Goal: Task Accomplishment & Management: Manage account settings

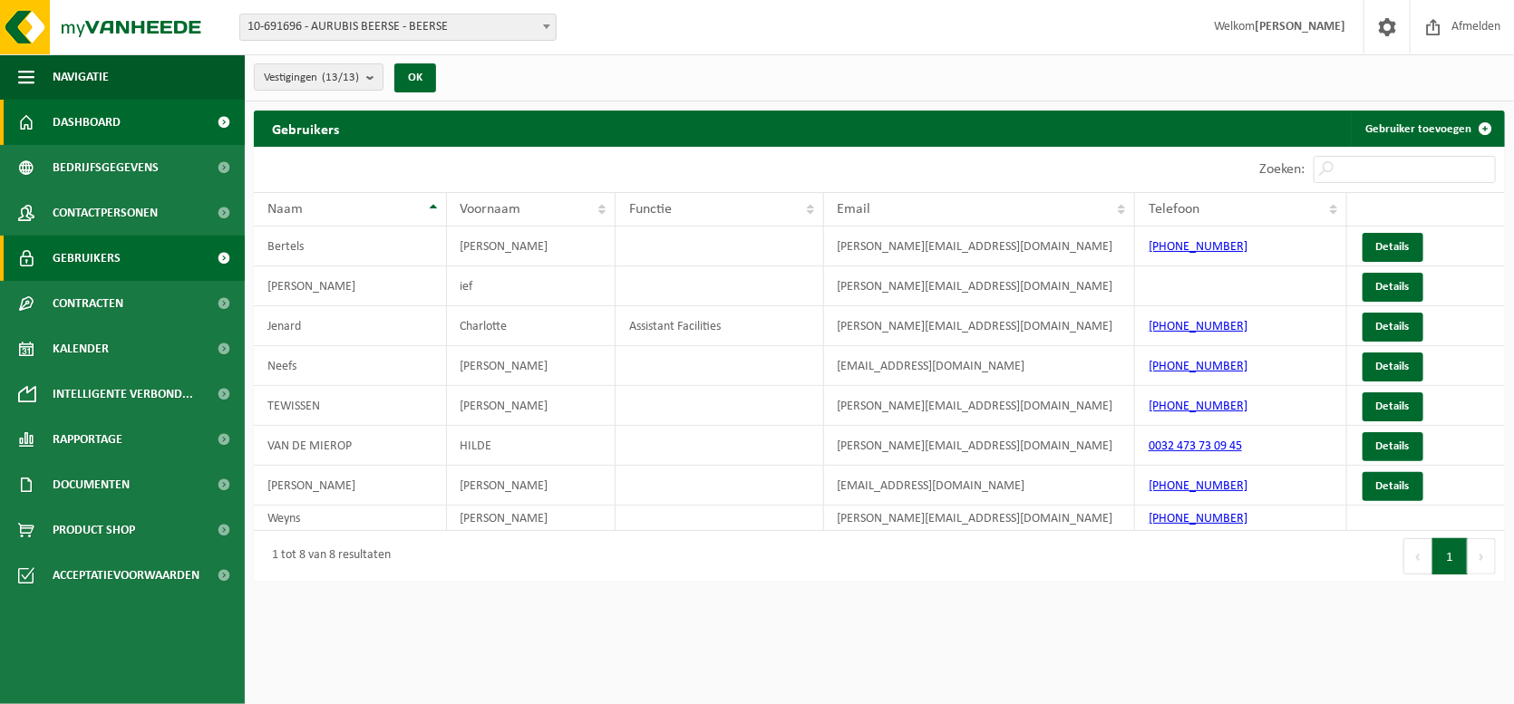
click at [104, 119] on span "Dashboard" at bounding box center [87, 122] width 68 height 45
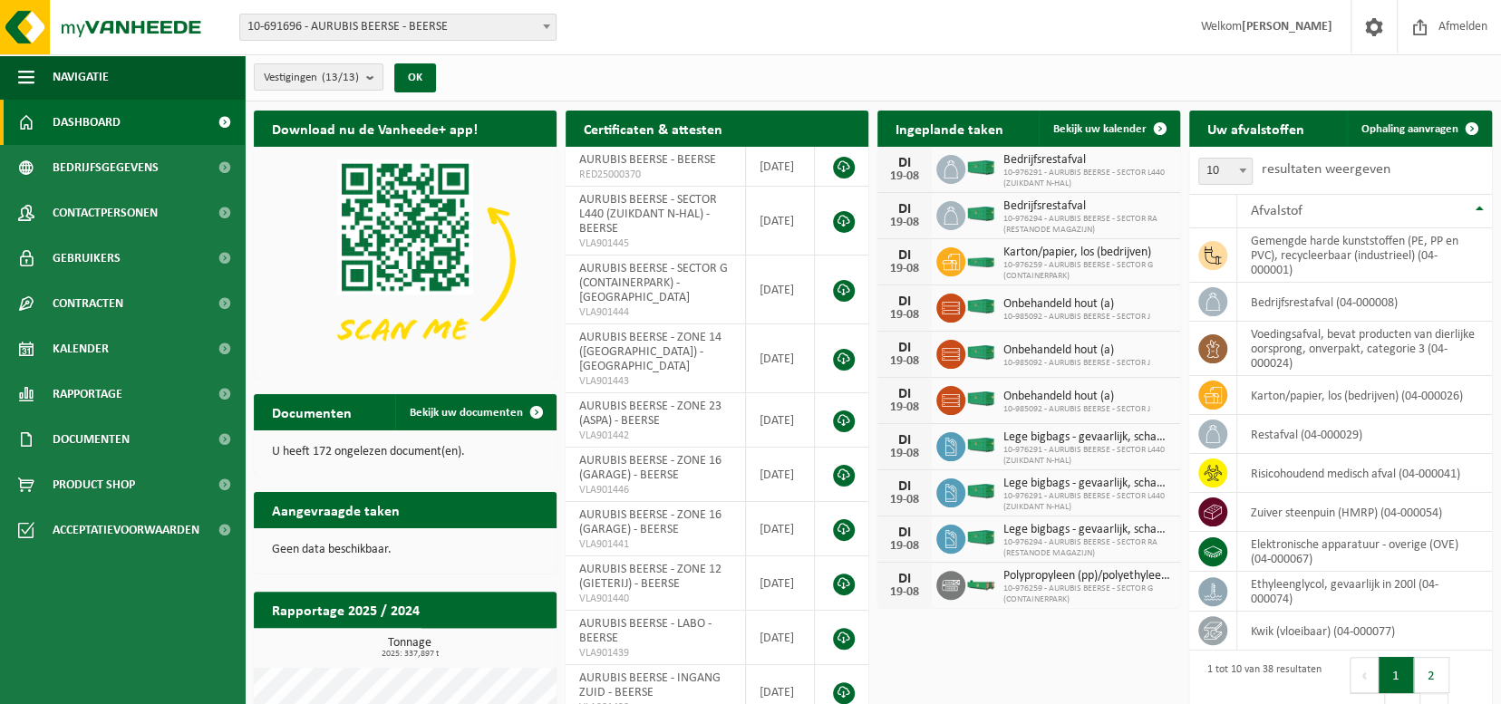
click at [1089, 220] on span "10-976294 - AURUBIS BEERSE - SECTOR RA (RESTANODE MAGAZIJN)" at bounding box center [1088, 225] width 168 height 22
click at [944, 216] on icon at bounding box center [951, 216] width 18 height 18
click at [985, 211] on img at bounding box center [981, 214] width 31 height 16
click at [1041, 214] on span "10-976294 - AURUBIS BEERSE - SECTOR RA (RESTANODE MAGAZIJN)" at bounding box center [1088, 225] width 168 height 22
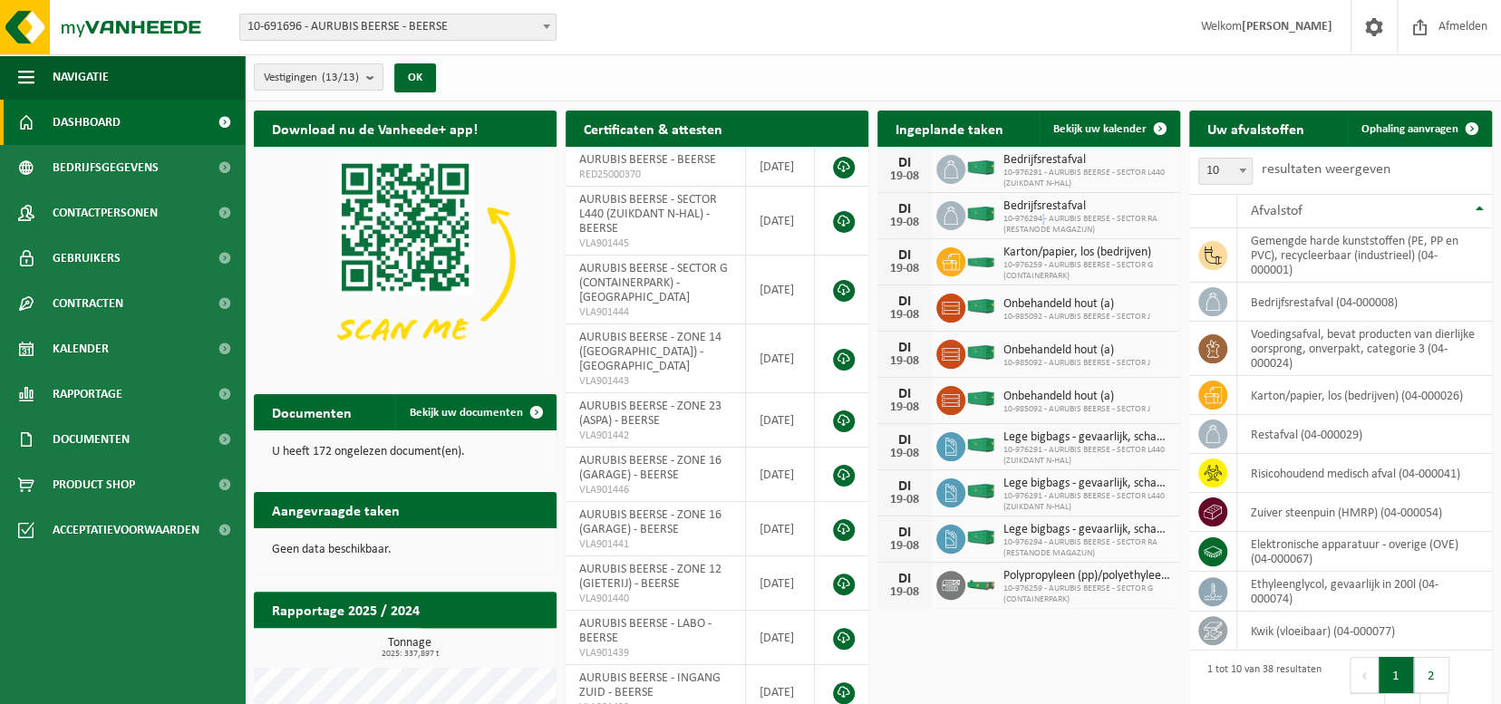
click at [1041, 214] on span "10-976294 - AURUBIS BEERSE - SECTOR RA (RESTANODE MAGAZIJN)" at bounding box center [1088, 225] width 168 height 22
click at [975, 209] on img at bounding box center [981, 214] width 31 height 16
click at [917, 217] on div "19-08" at bounding box center [905, 223] width 36 height 13
click at [908, 217] on div "19-08" at bounding box center [905, 223] width 36 height 13
click at [84, 169] on span "Bedrijfsgegevens" at bounding box center [106, 167] width 106 height 45
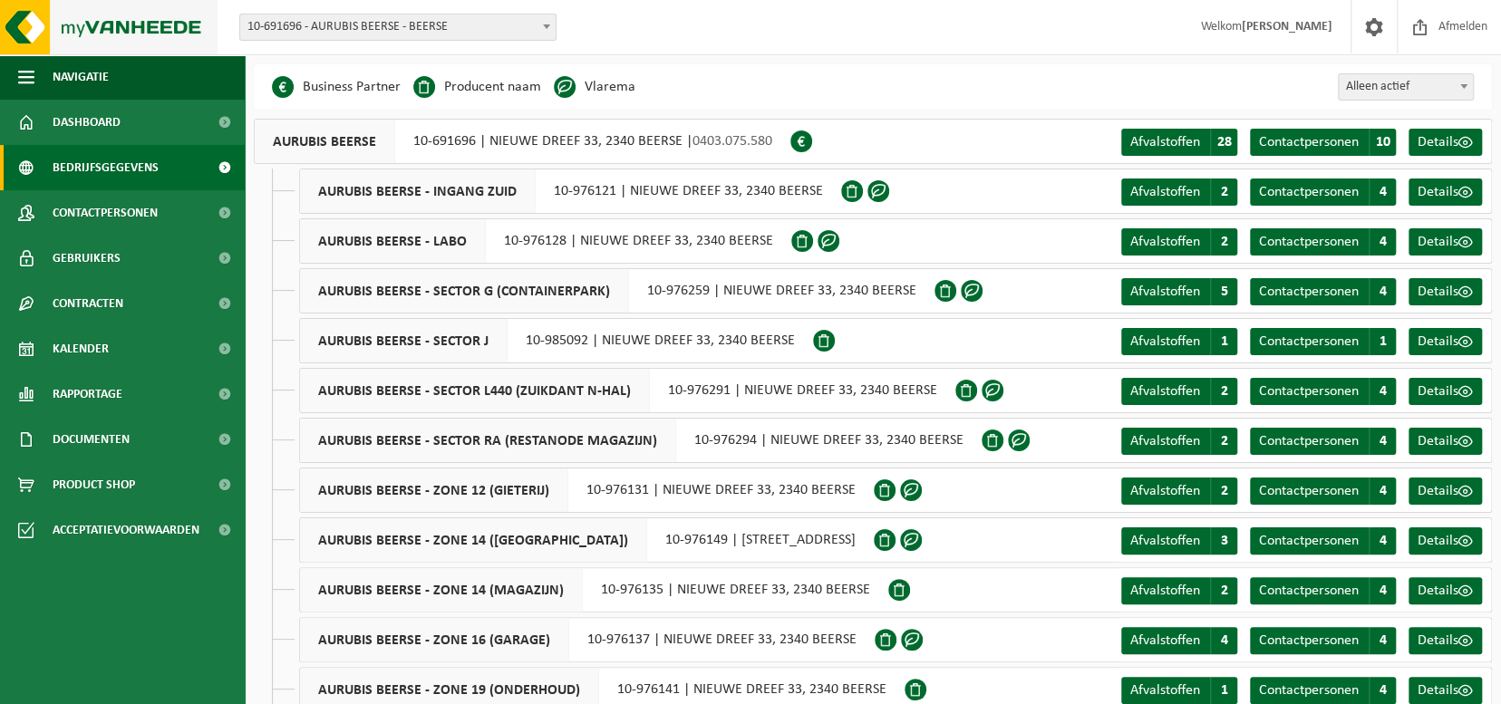
click at [92, 28] on img at bounding box center [109, 27] width 218 height 54
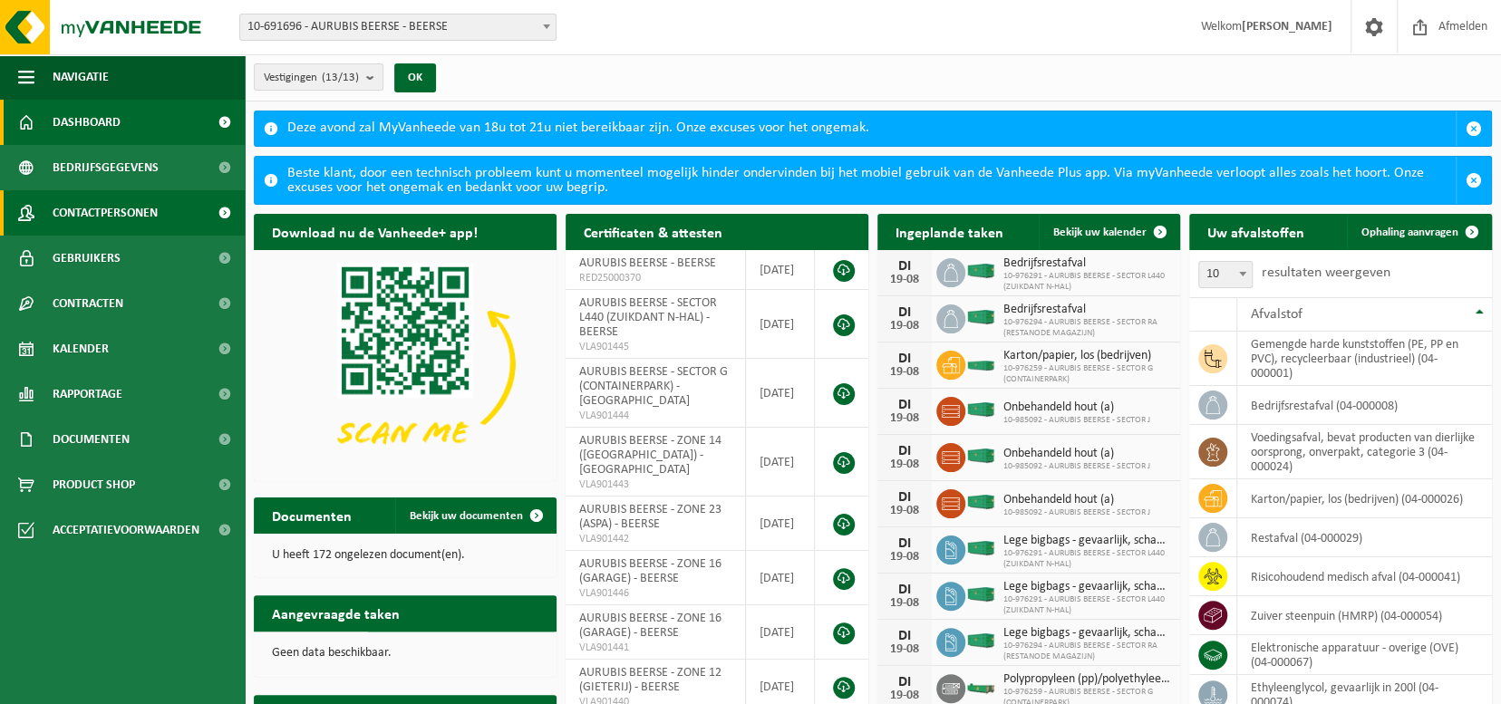
click at [144, 211] on span "Contactpersonen" at bounding box center [105, 212] width 105 height 45
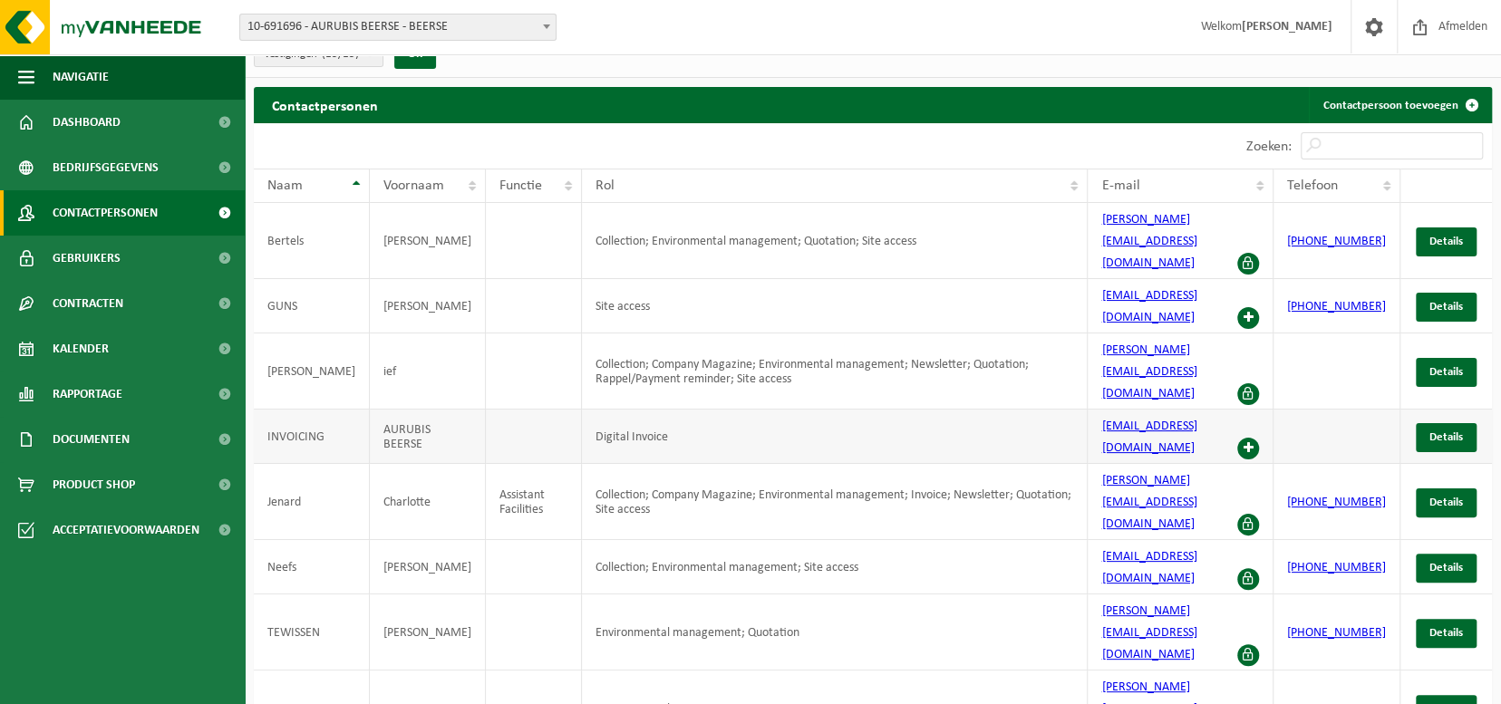
scroll to position [36, 0]
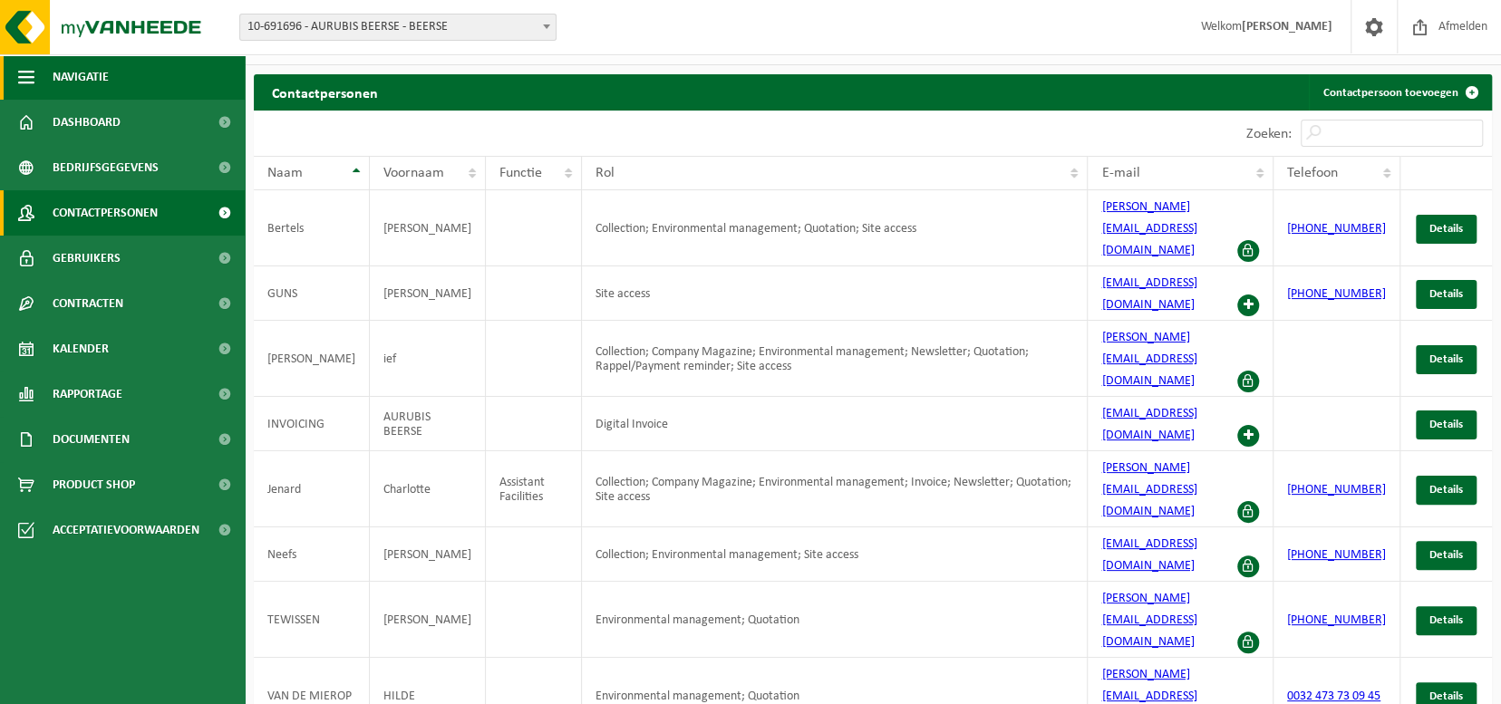
click at [96, 93] on span "Navigatie" at bounding box center [81, 76] width 56 height 45
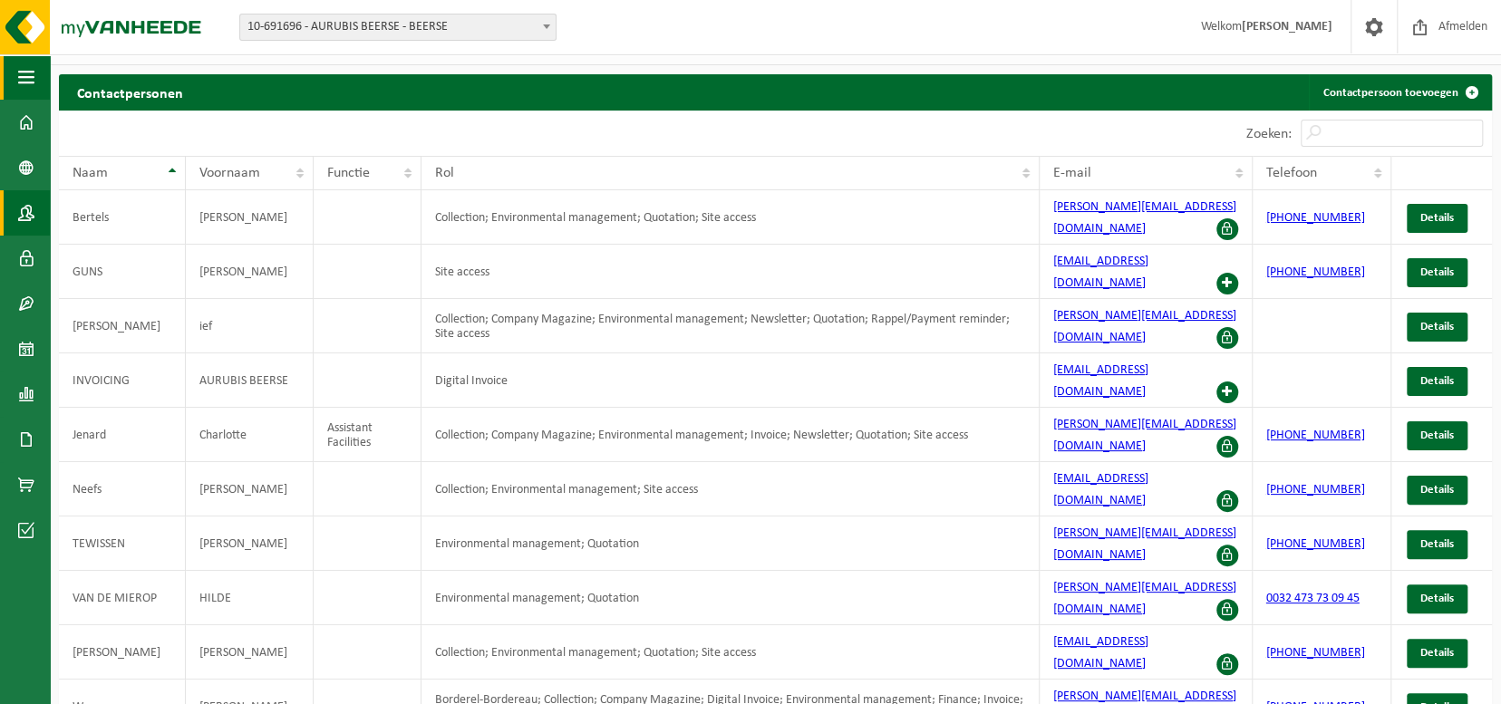
scroll to position [0, 0]
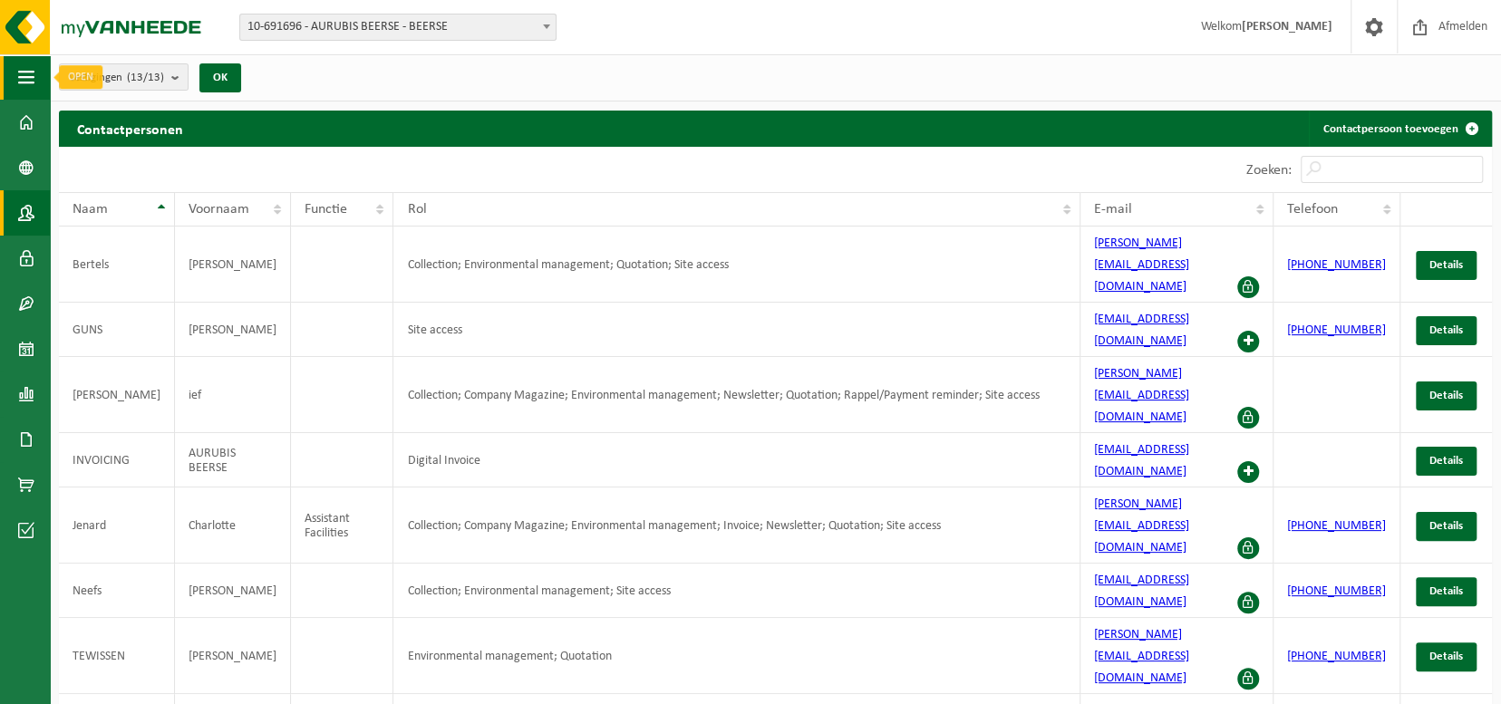
click at [34, 81] on span "button" at bounding box center [26, 76] width 16 height 45
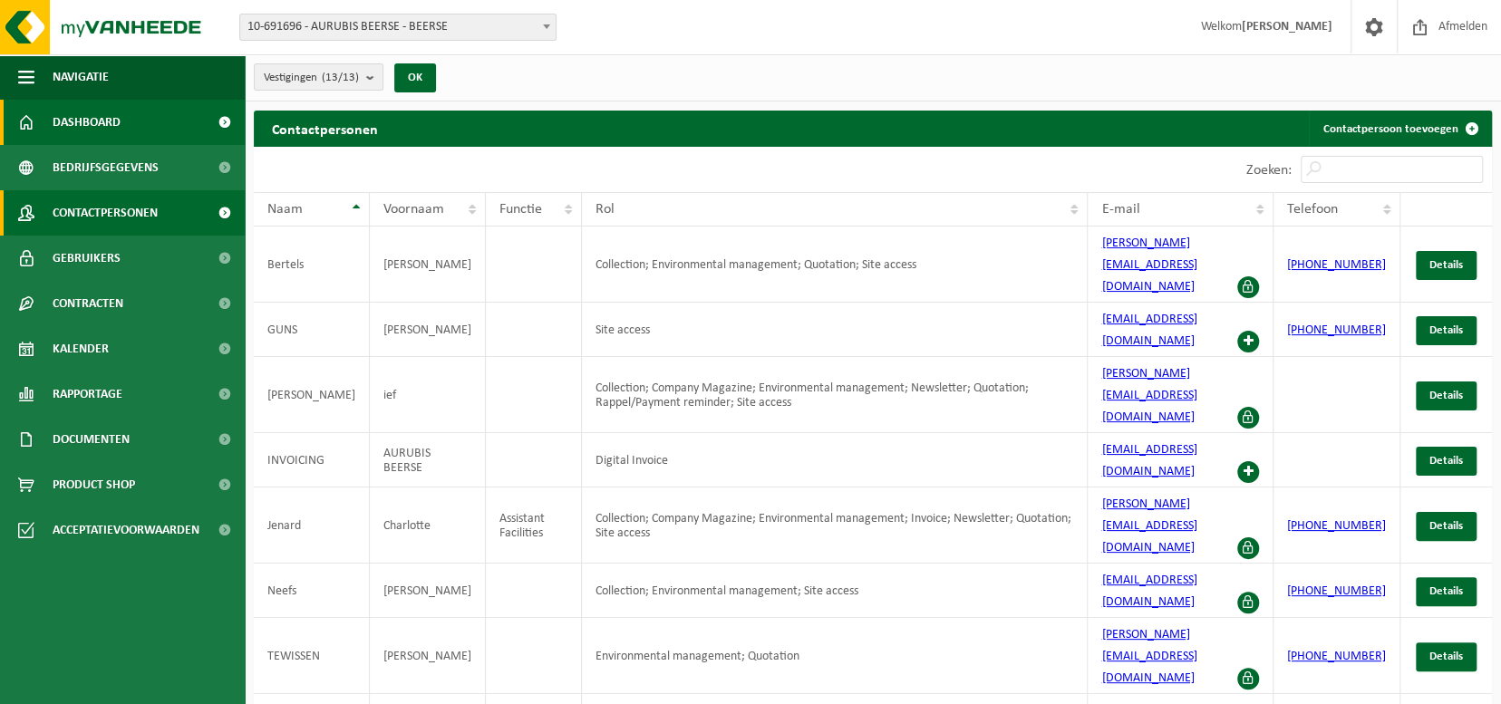
click at [92, 113] on span "Dashboard" at bounding box center [87, 122] width 68 height 45
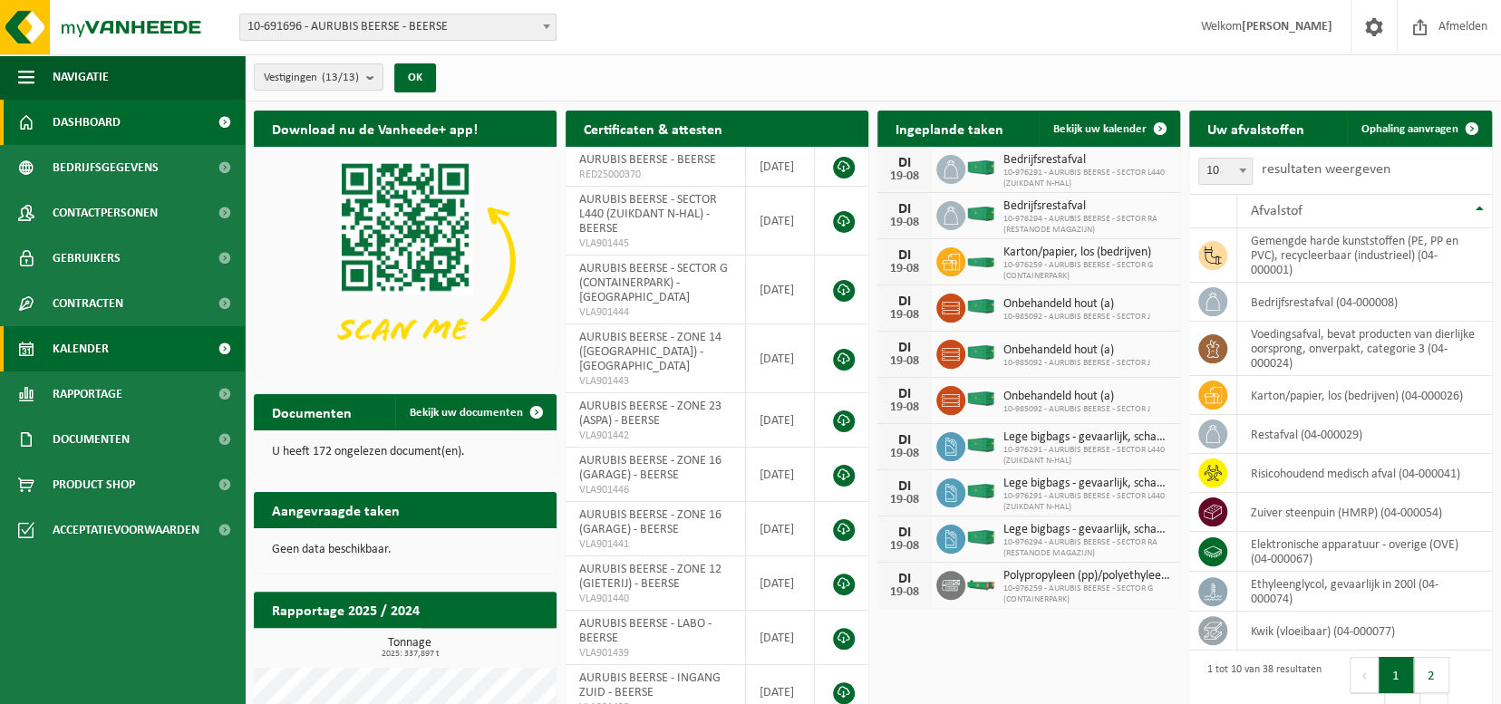
click at [92, 332] on span "Kalender" at bounding box center [81, 348] width 56 height 45
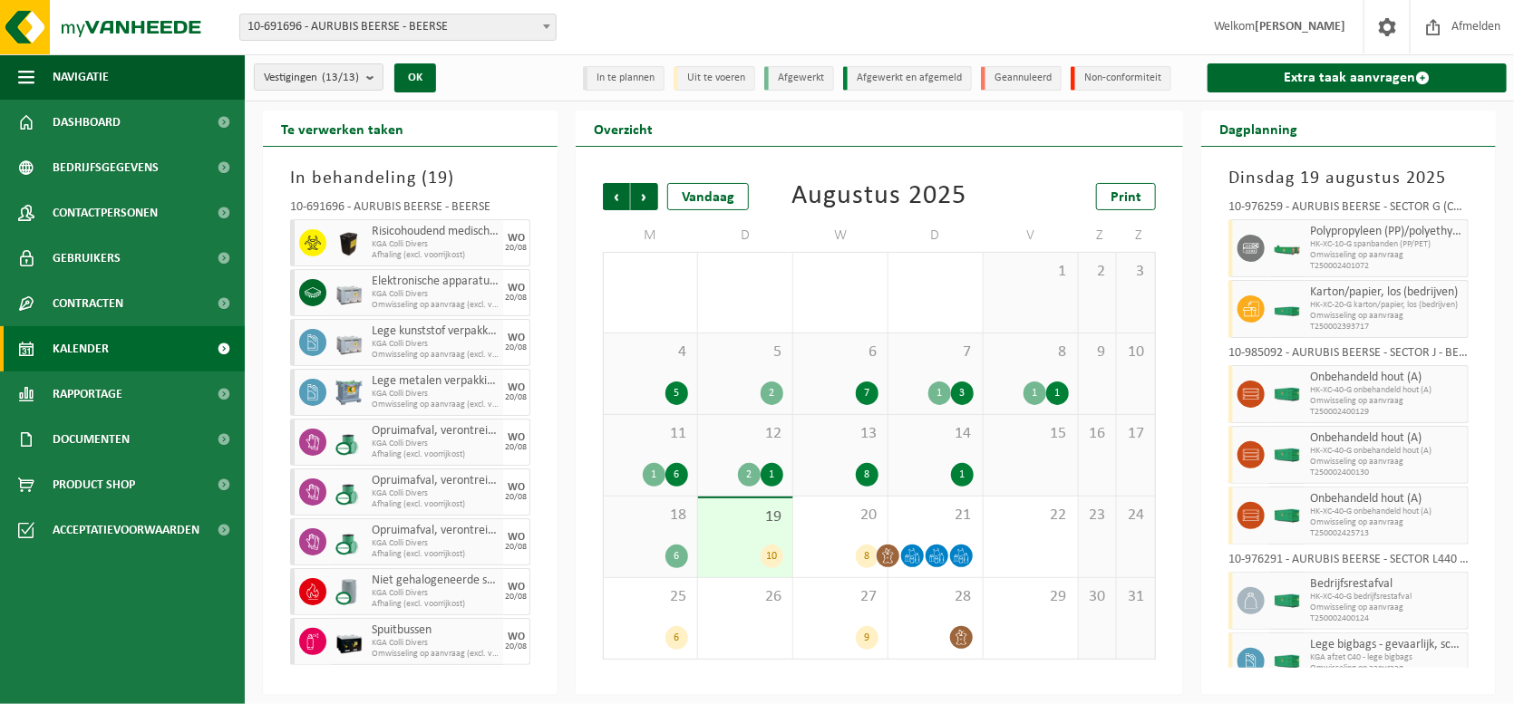
click at [751, 520] on span "19" at bounding box center [745, 518] width 76 height 20
click at [769, 556] on div "10" at bounding box center [772, 557] width 23 height 24
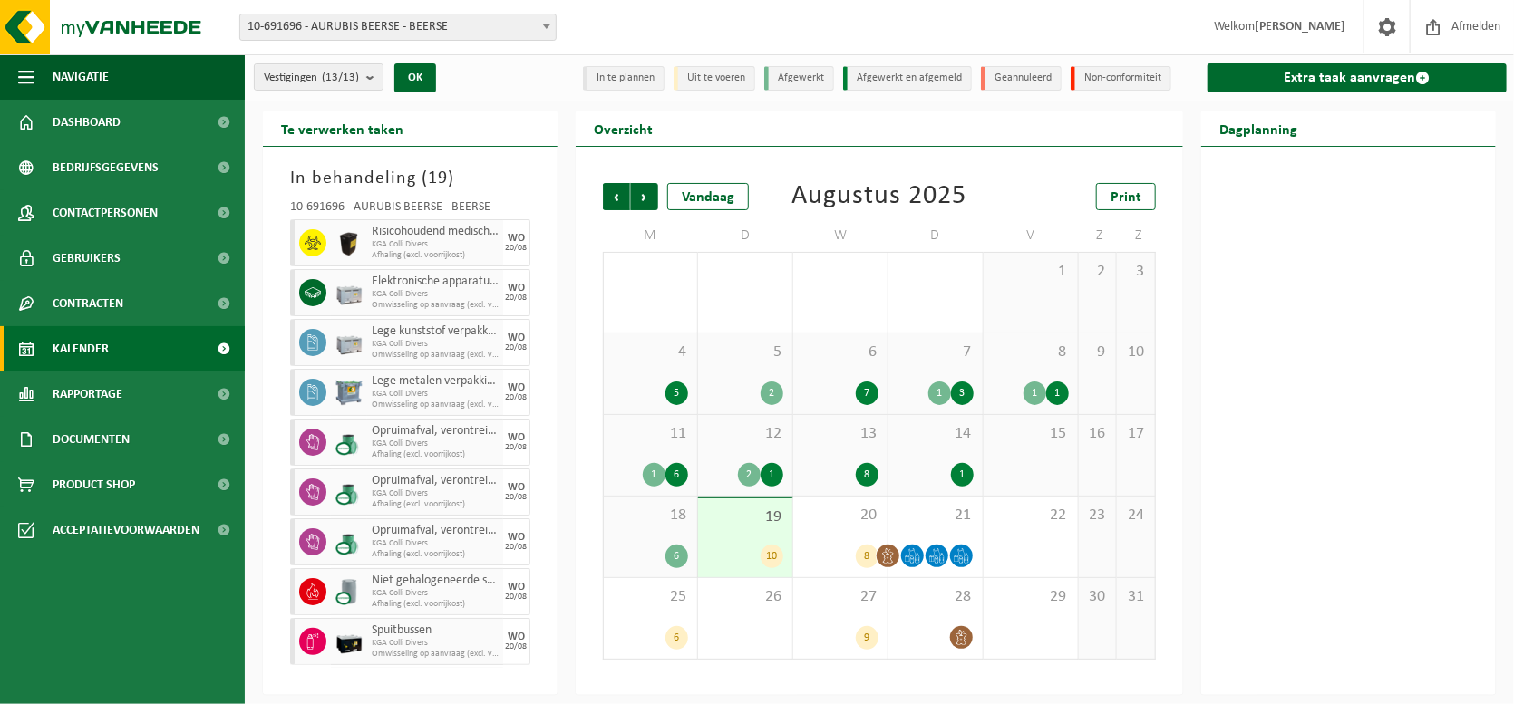
click at [680, 557] on div "6" at bounding box center [676, 557] width 23 height 24
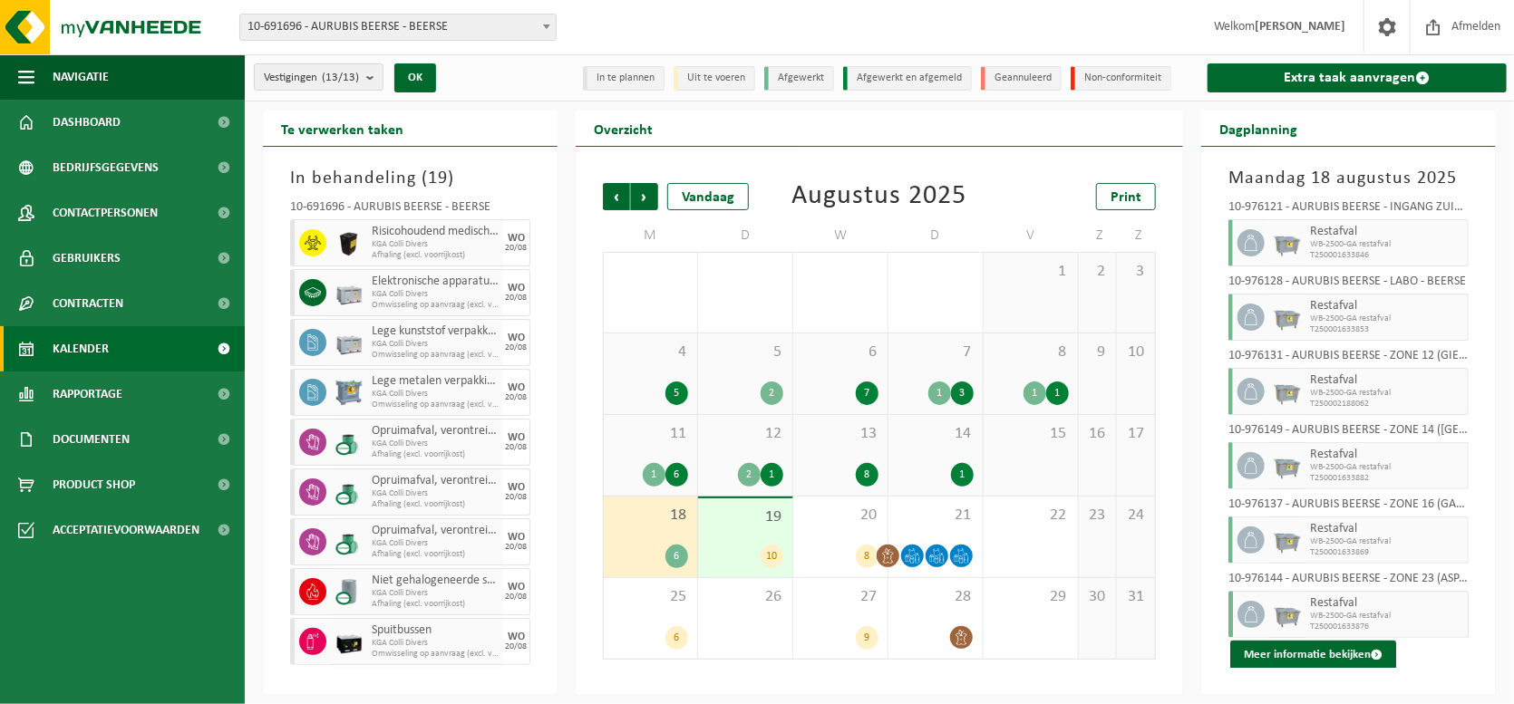
click at [865, 478] on div "8" at bounding box center [867, 475] width 23 height 24
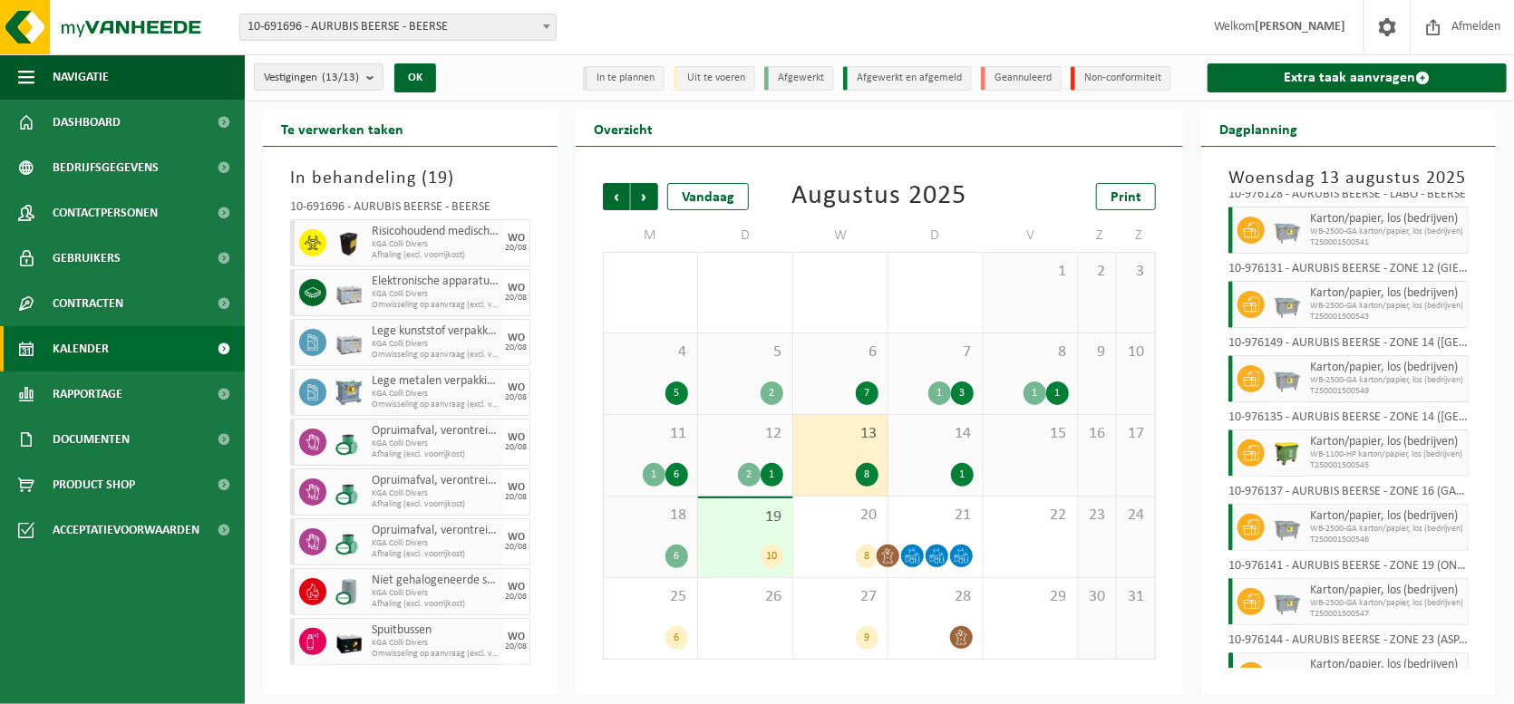
scroll to position [148, 0]
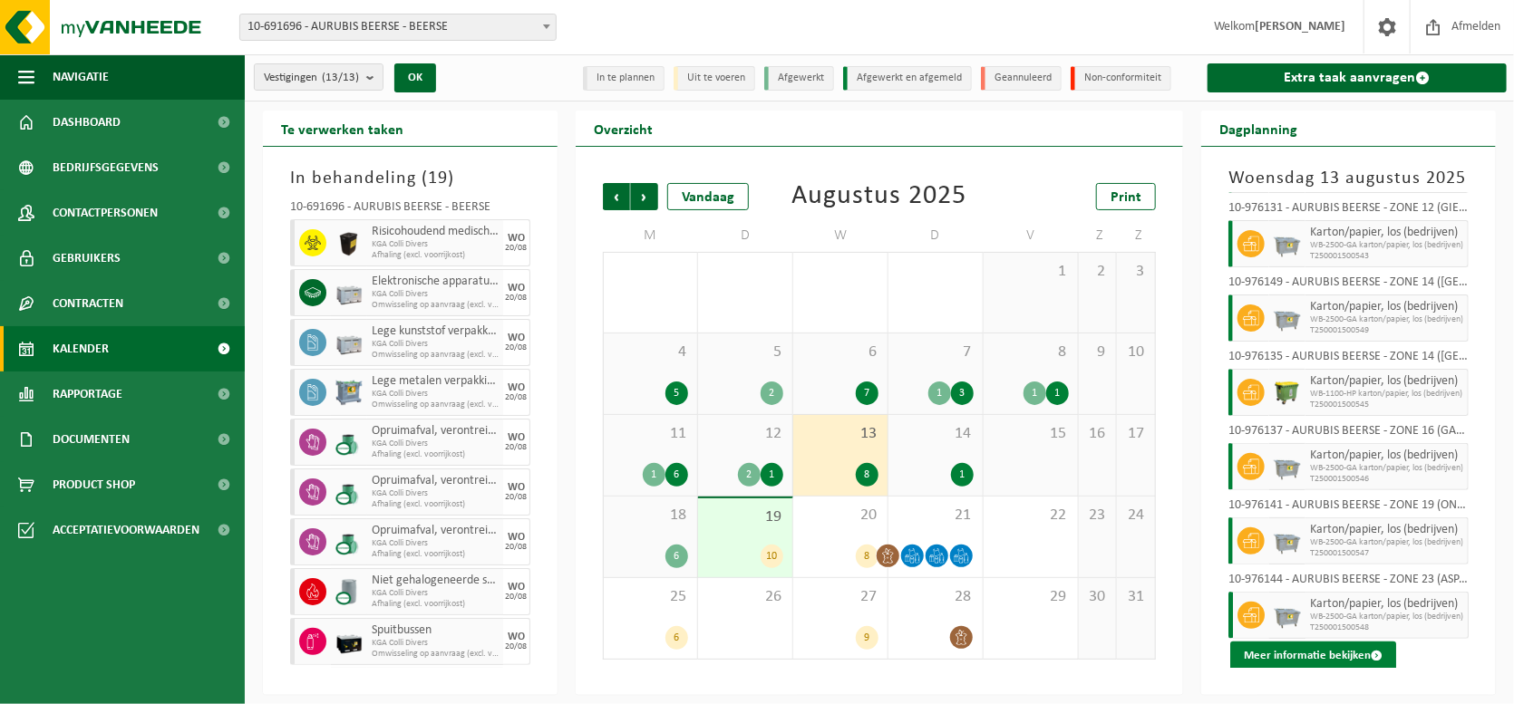
click at [1300, 646] on button "Meer informatie bekijken" at bounding box center [1313, 656] width 166 height 29
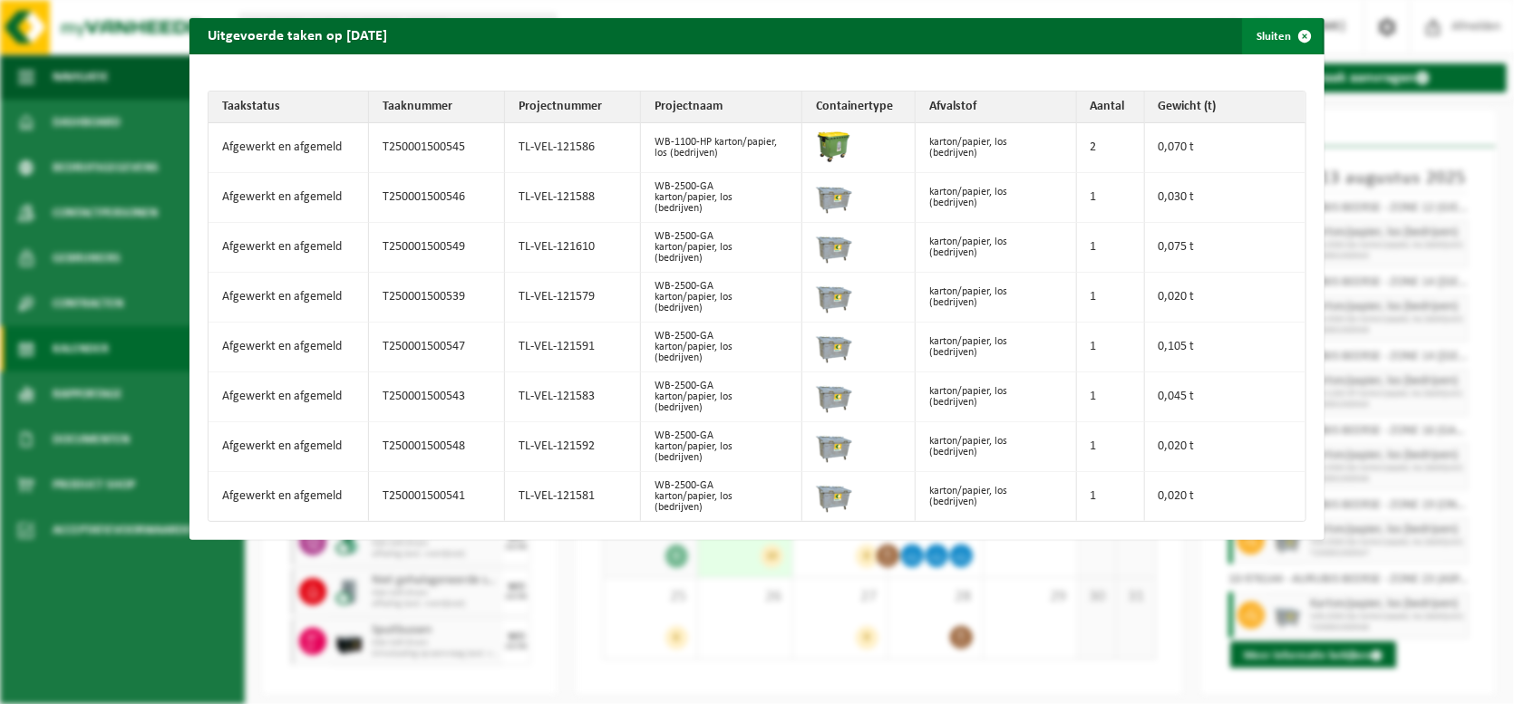
click at [1288, 33] on span "button" at bounding box center [1305, 36] width 36 height 36
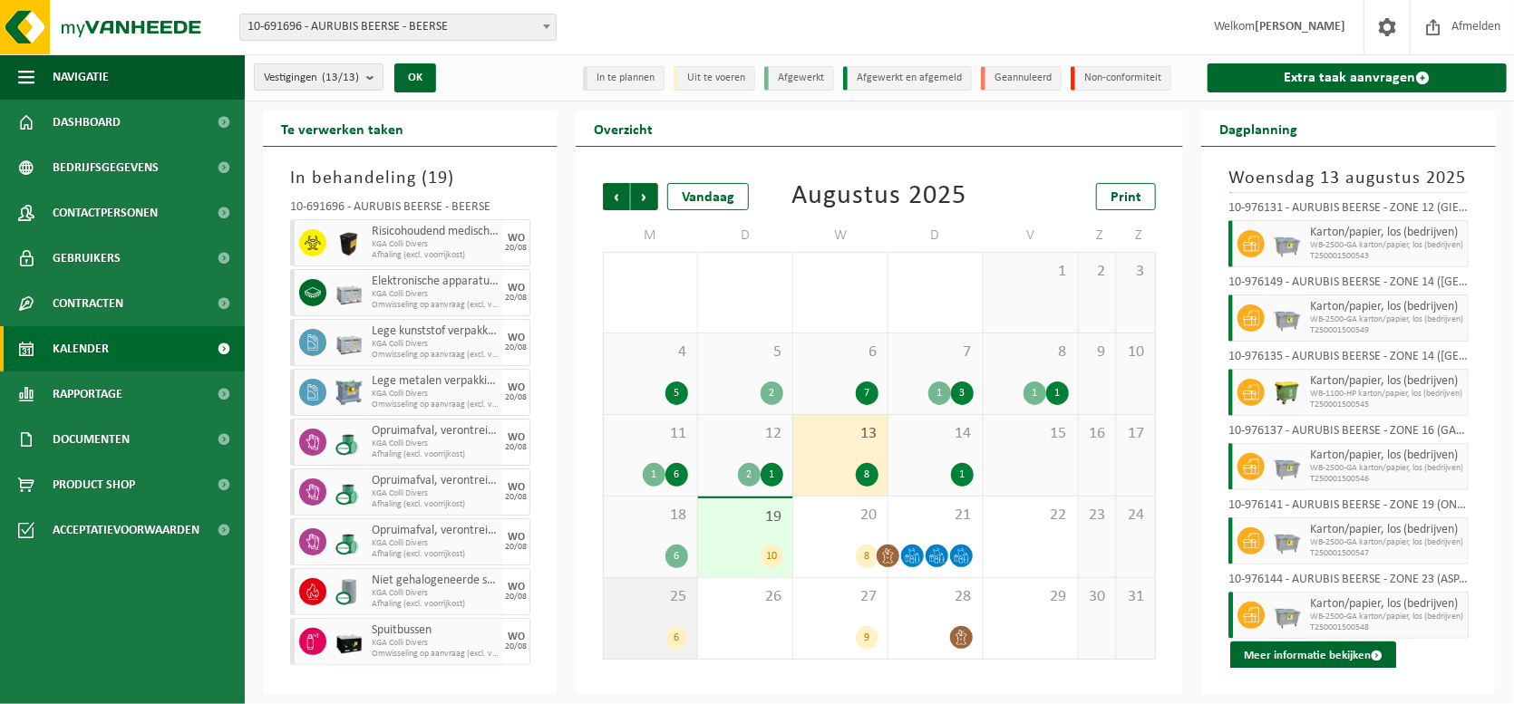
click at [674, 634] on div "6" at bounding box center [676, 638] width 23 height 24
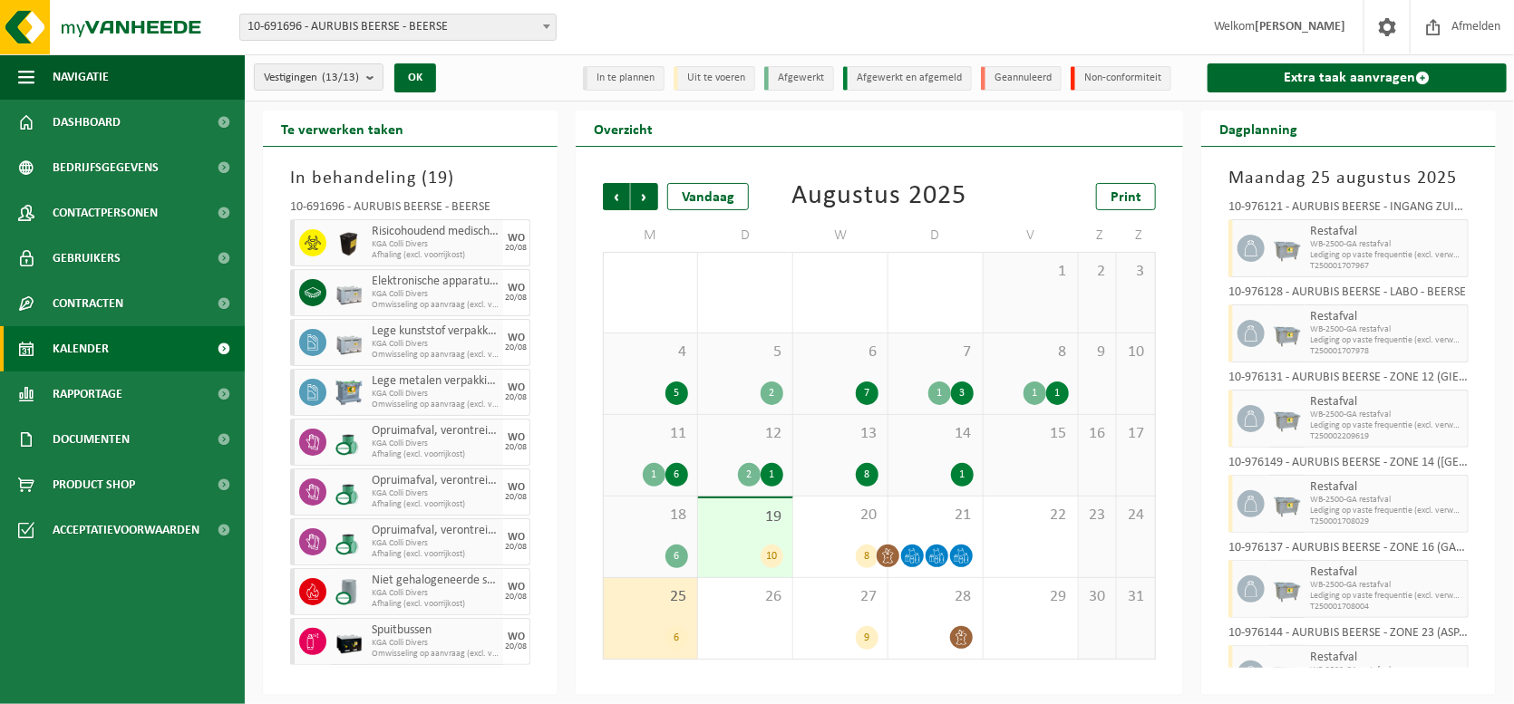
click at [676, 636] on div "6" at bounding box center [676, 638] width 23 height 24
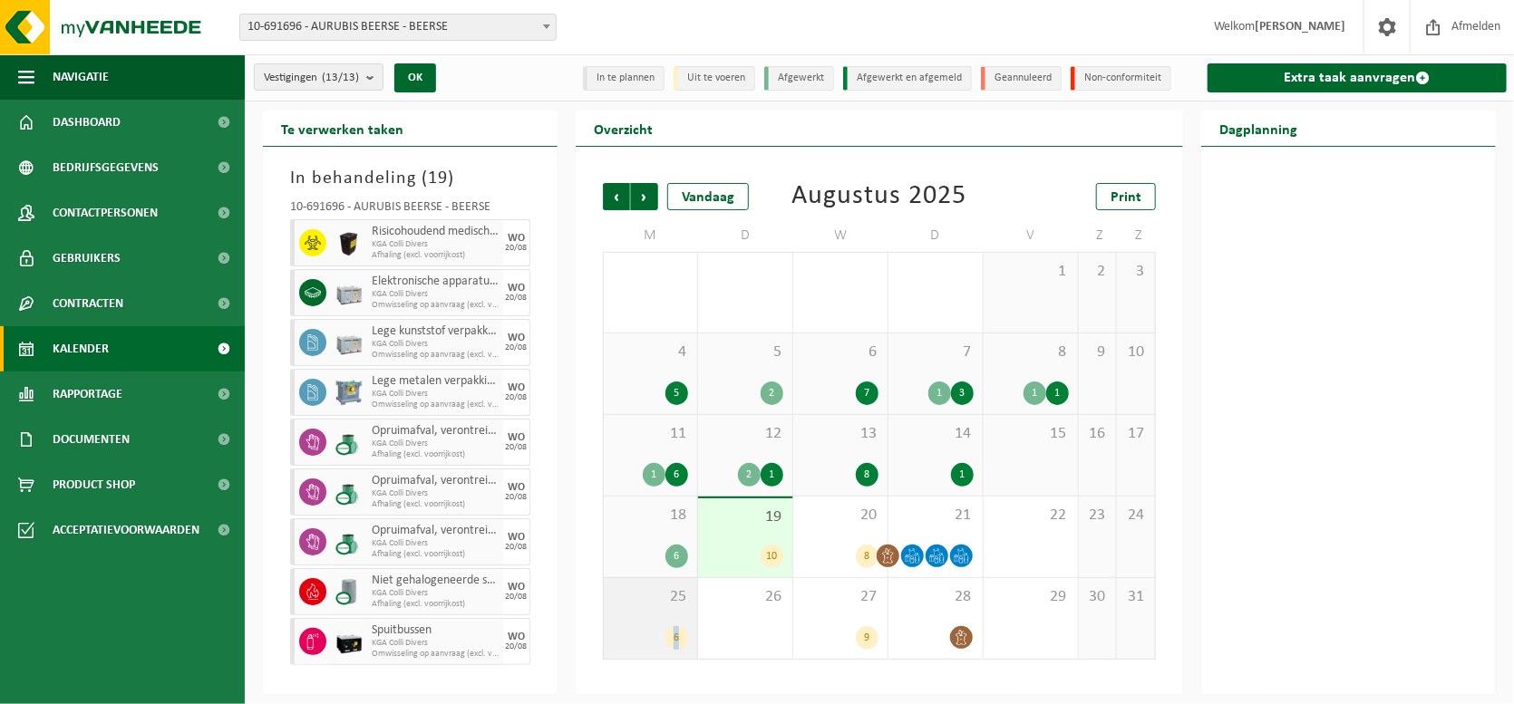
click at [676, 636] on div "6" at bounding box center [676, 638] width 23 height 24
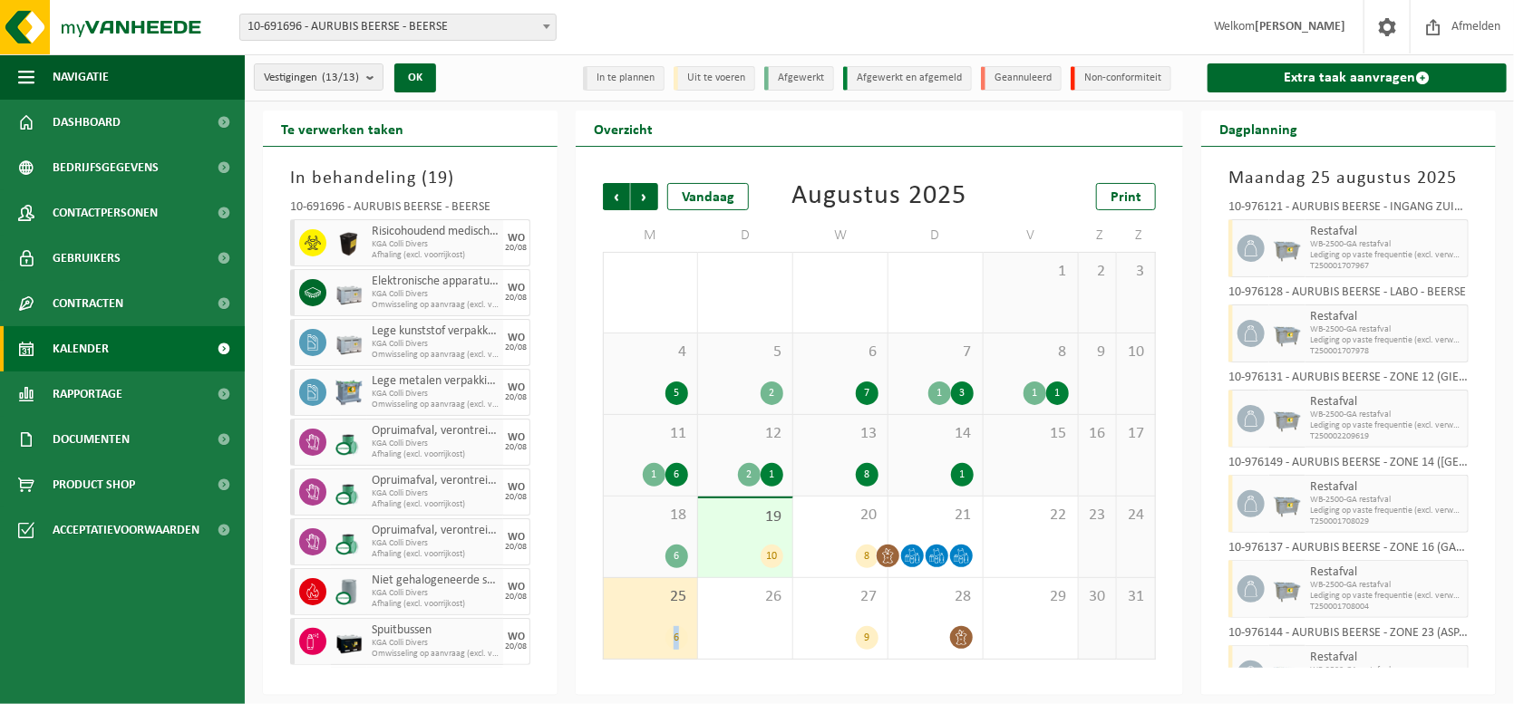
click at [54, 345] on span "Kalender" at bounding box center [81, 348] width 56 height 45
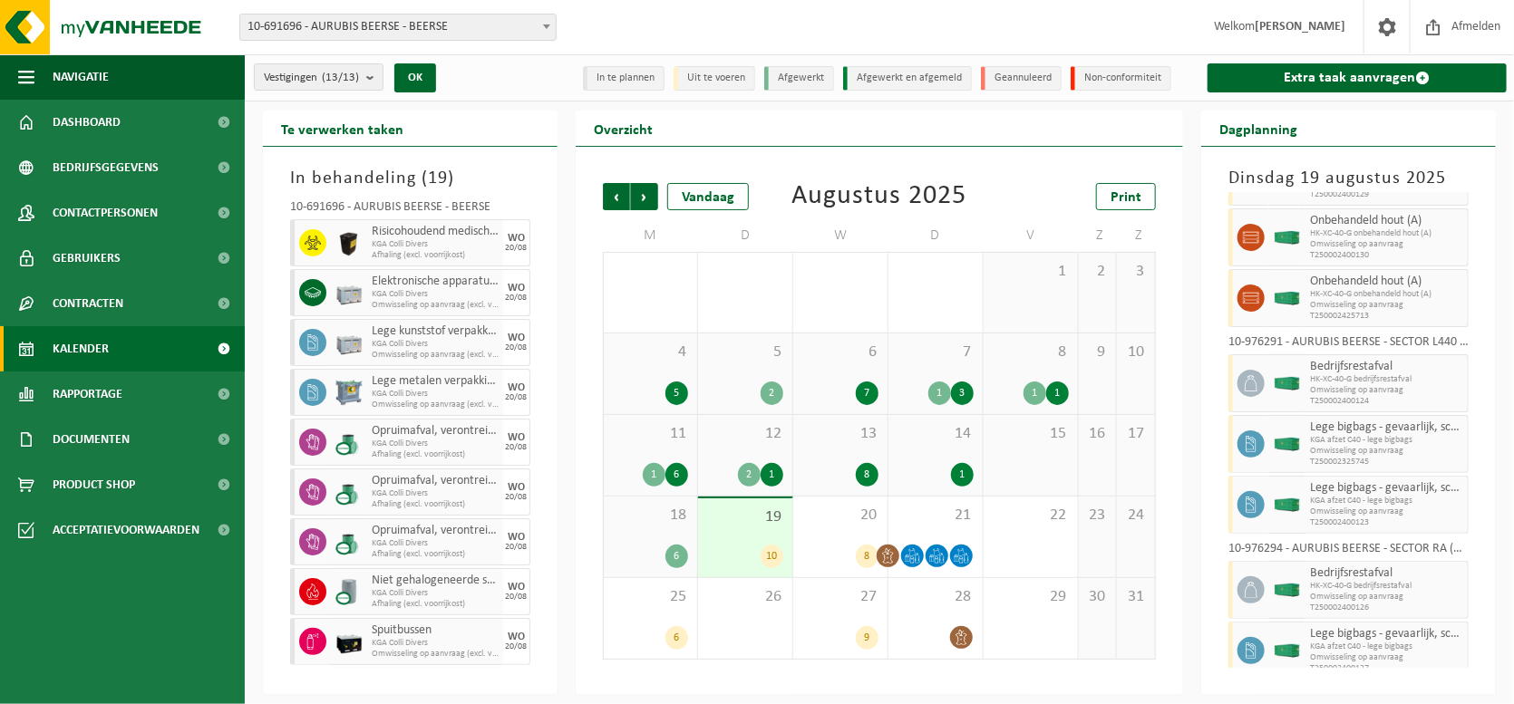
scroll to position [229, 0]
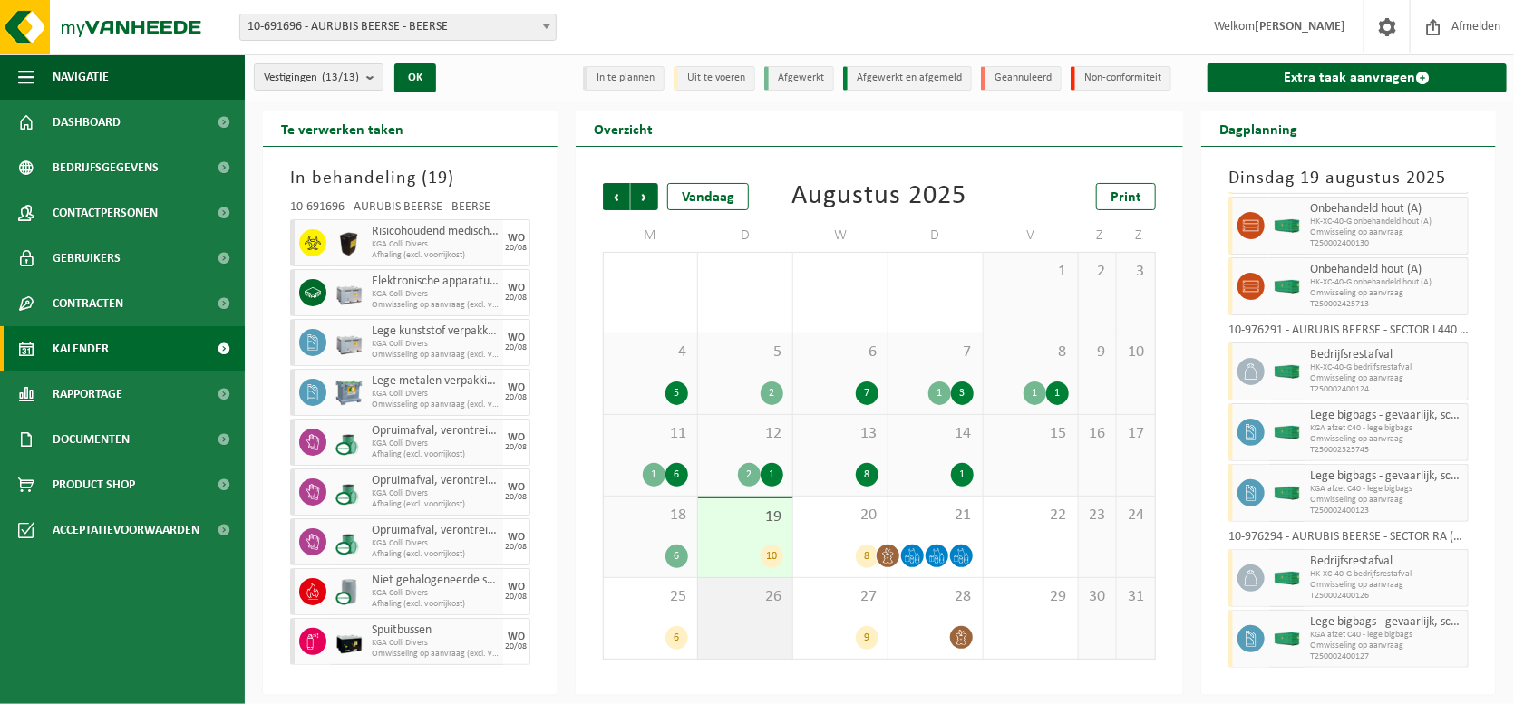
click at [725, 636] on div "26" at bounding box center [745, 618] width 94 height 81
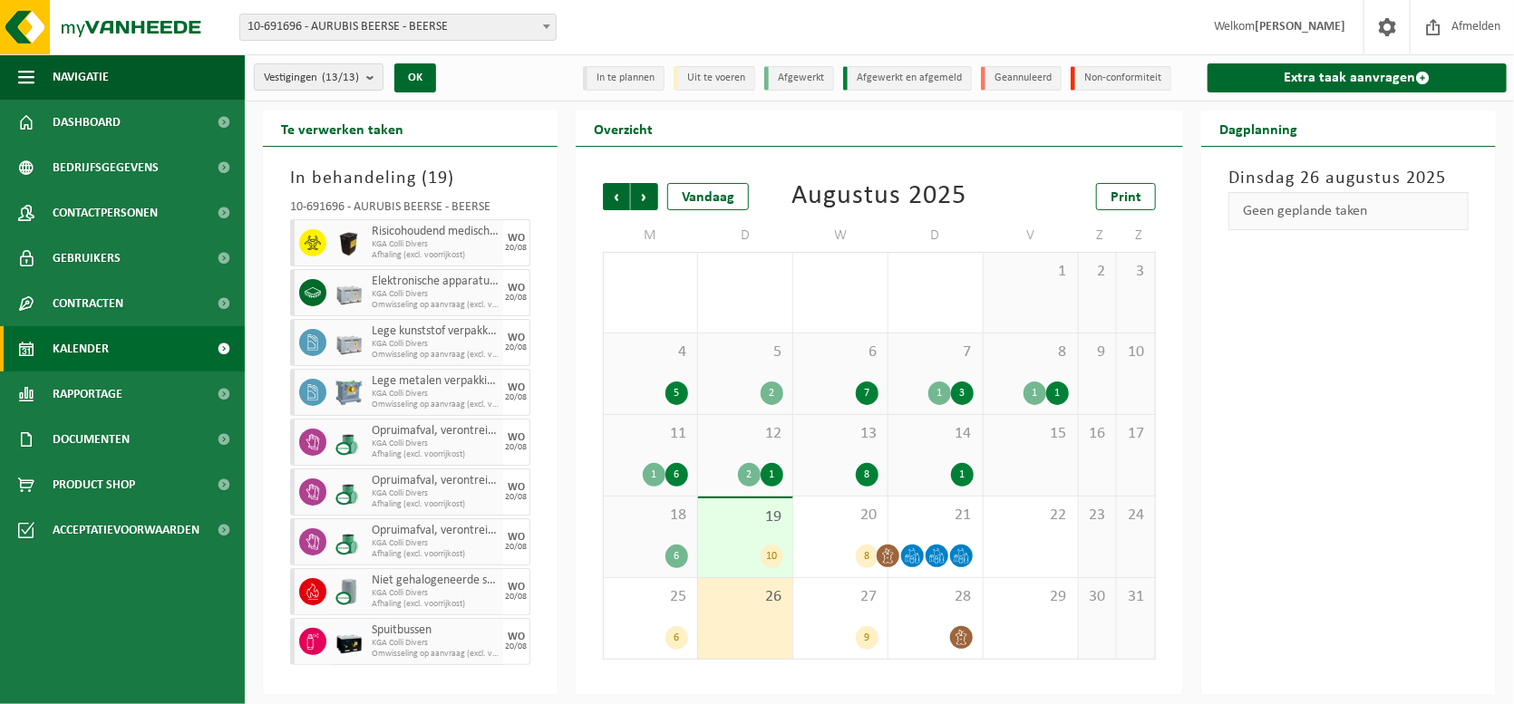
click at [742, 524] on span "19" at bounding box center [745, 518] width 76 height 20
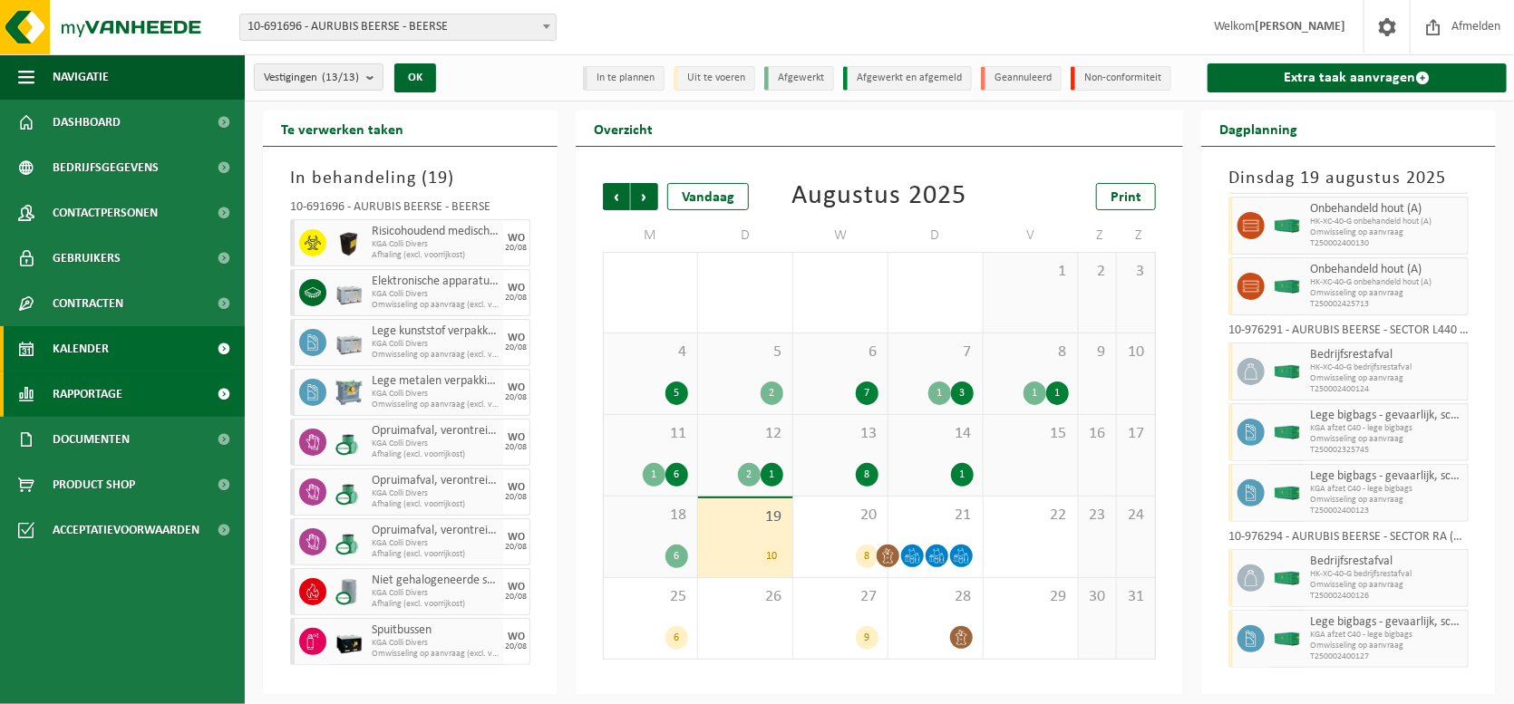
click at [93, 393] on span "Rapportage" at bounding box center [88, 394] width 70 height 45
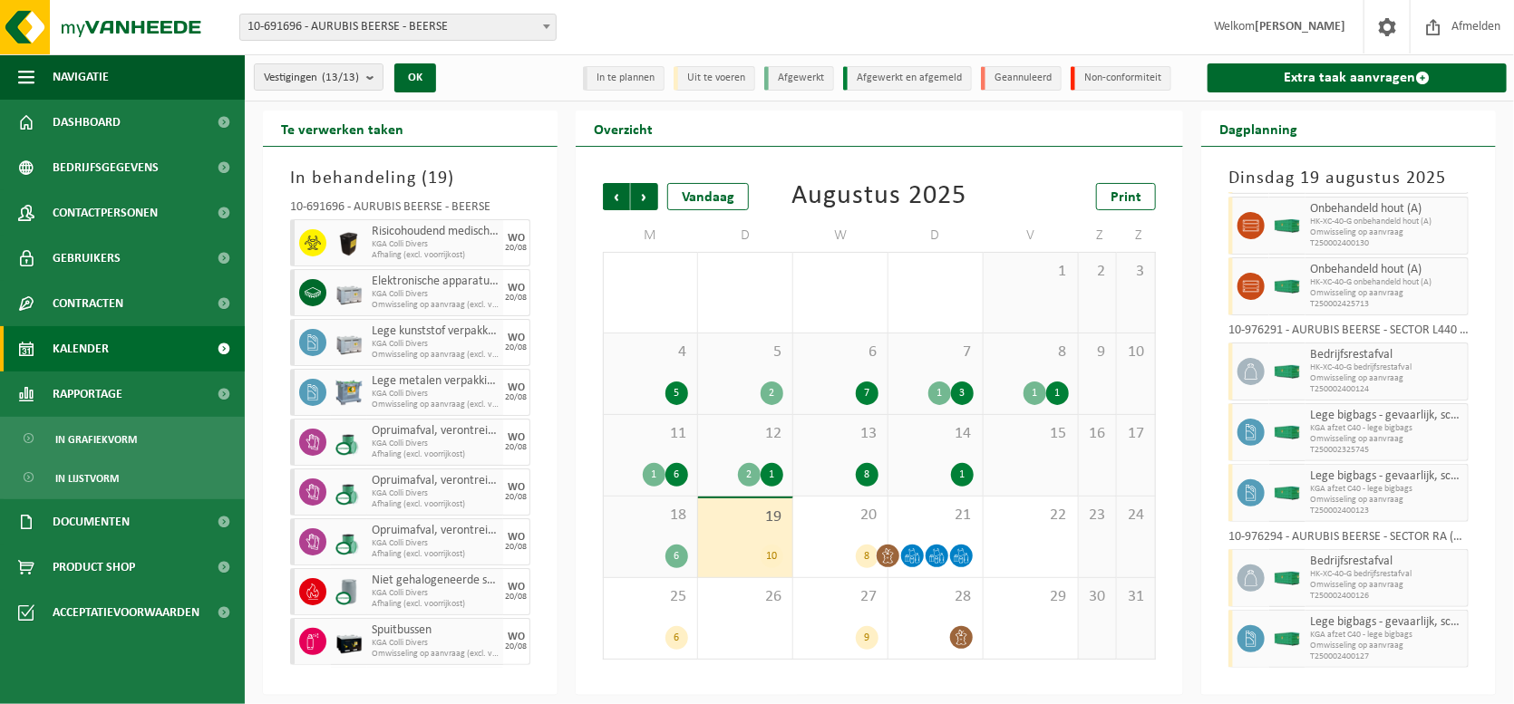
click at [1342, 641] on span "Omwisseling op aanvraag" at bounding box center [1386, 646] width 153 height 11
click at [1270, 633] on div at bounding box center [1287, 639] width 36 height 58
click at [1248, 633] on icon at bounding box center [1251, 639] width 16 height 16
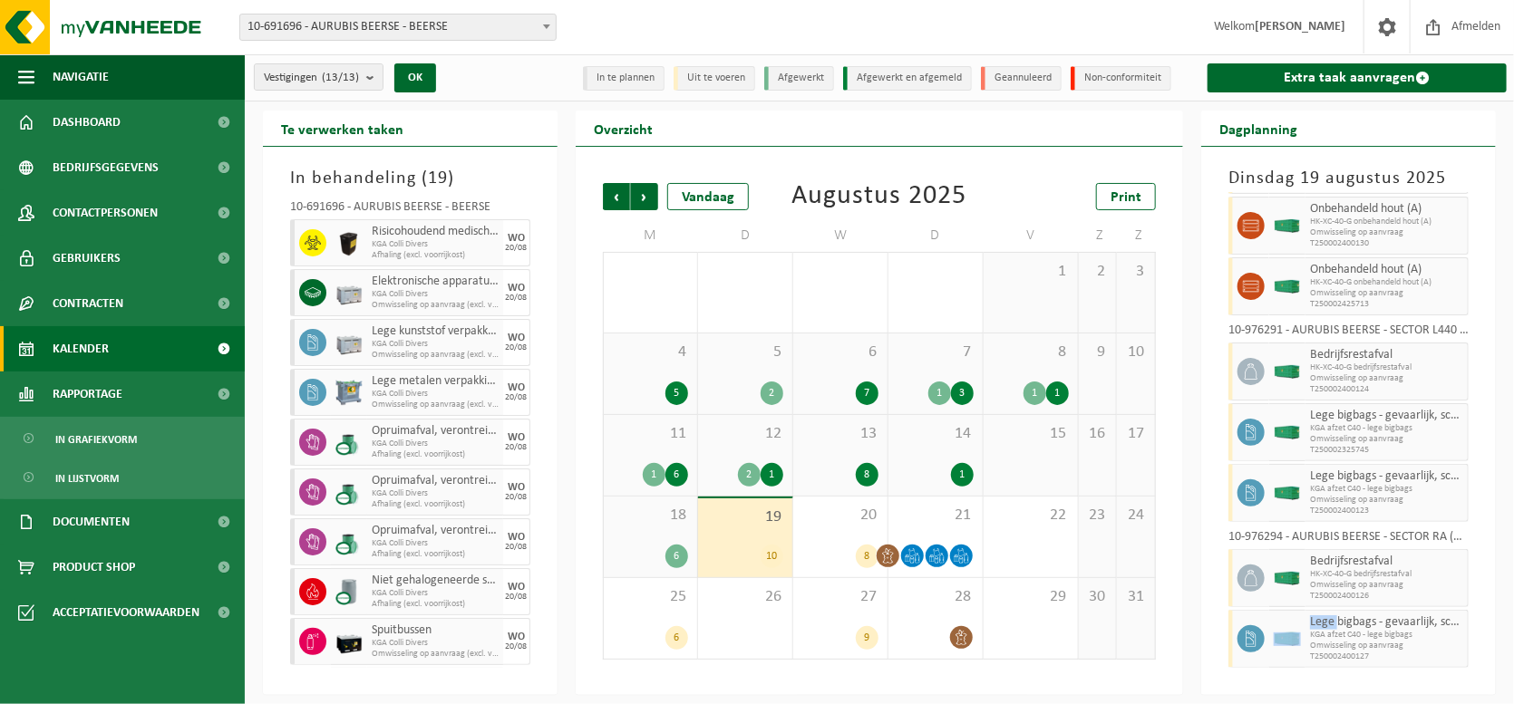
click at [1248, 633] on icon at bounding box center [1251, 639] width 16 height 16
click at [1231, 637] on div at bounding box center [1248, 639] width 41 height 58
click at [1345, 630] on span "KGA afzet C40 - lege bigbags" at bounding box center [1386, 635] width 153 height 11
click at [225, 303] on span at bounding box center [224, 303] width 41 height 45
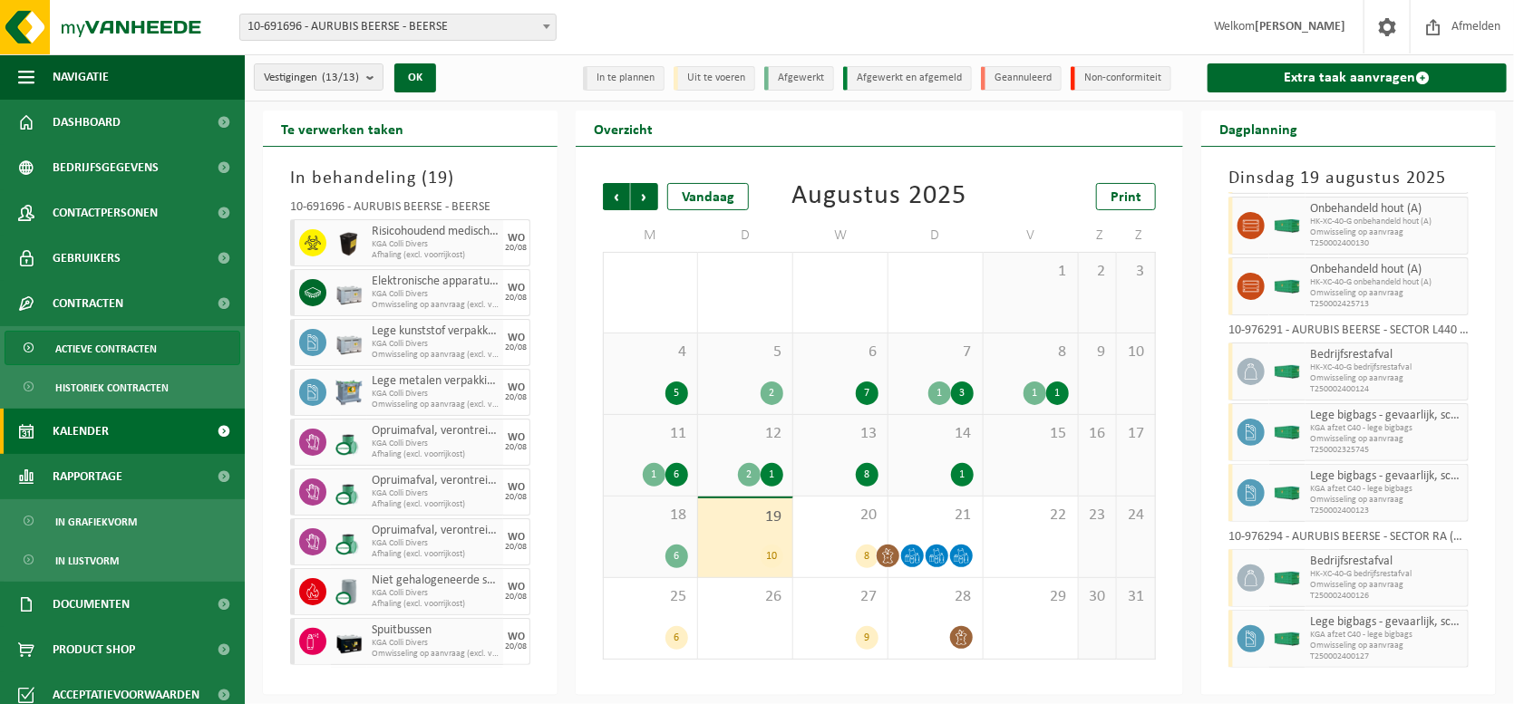
click at [120, 352] on span "Actieve contracten" at bounding box center [106, 349] width 102 height 34
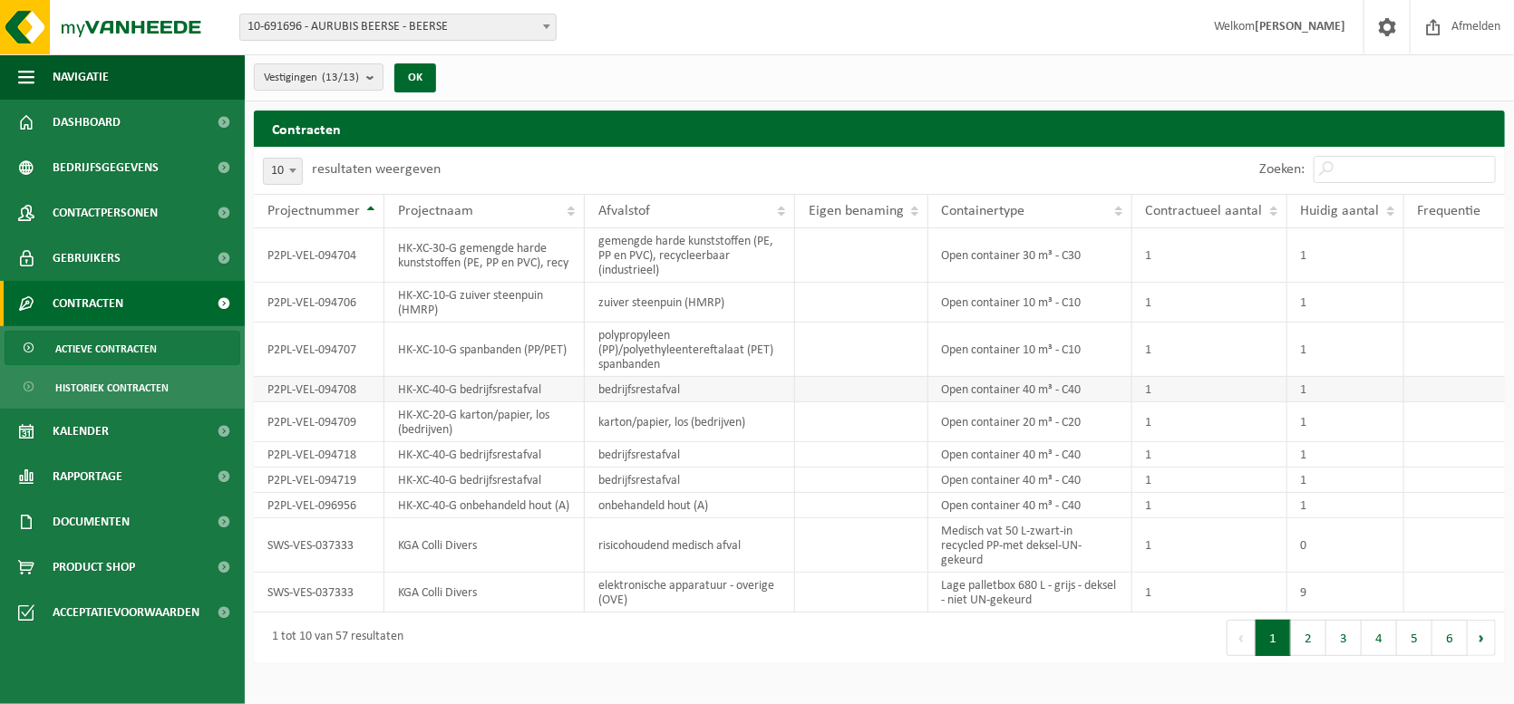
click at [500, 394] on td "HK-XC-40-G bedrijfsrestafval" at bounding box center [484, 389] width 200 height 25
click at [295, 175] on span at bounding box center [293, 171] width 18 height 24
select select "100"
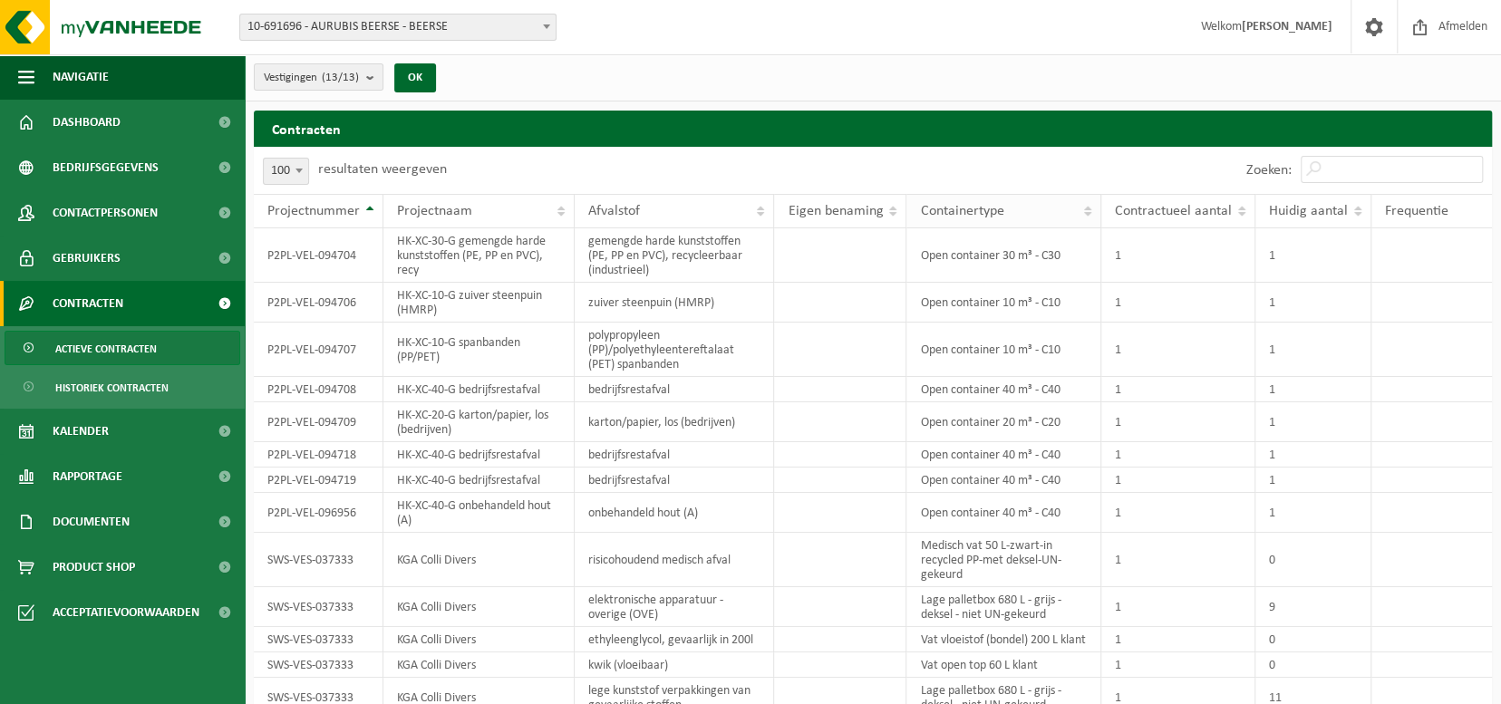
click at [1000, 224] on th "Containertype" at bounding box center [1004, 211] width 195 height 34
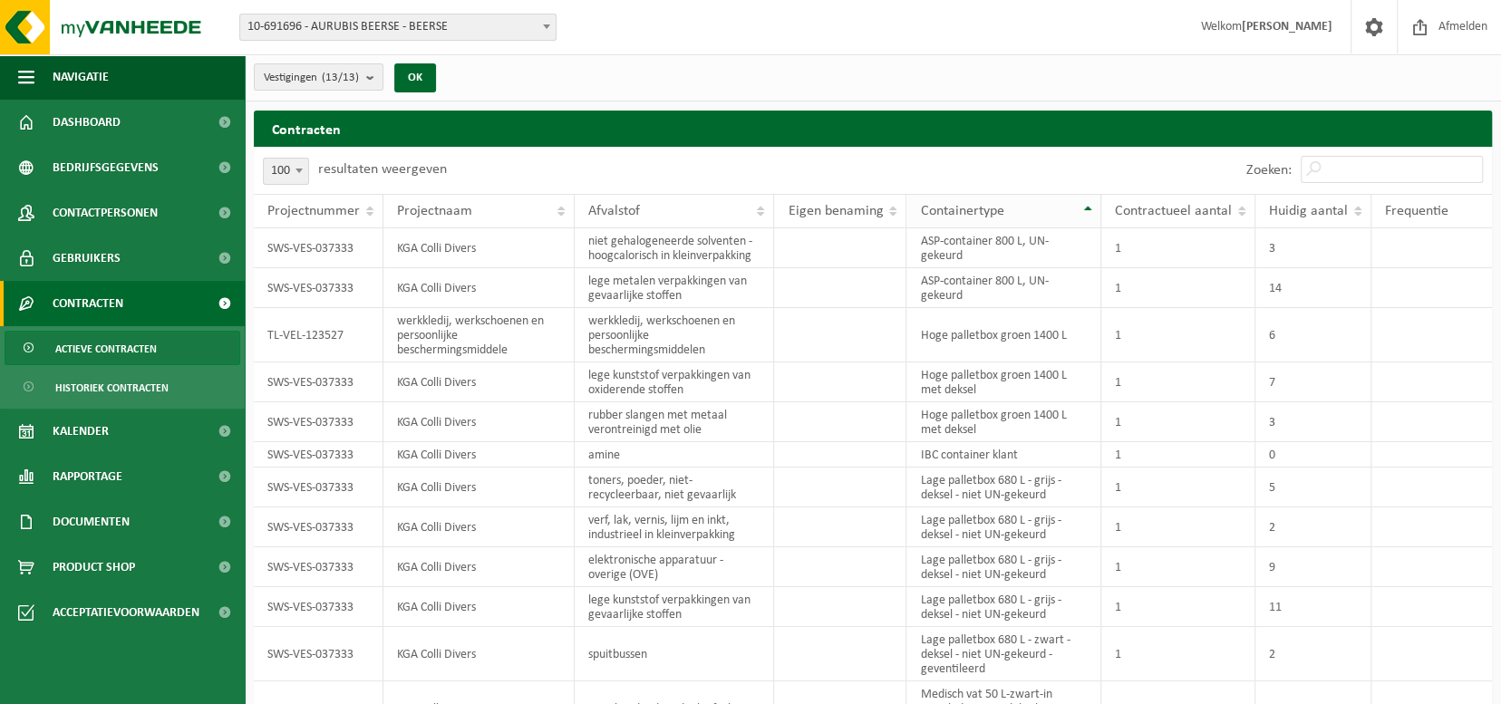
click at [989, 216] on span "Containertype" at bounding box center [961, 211] width 83 height 15
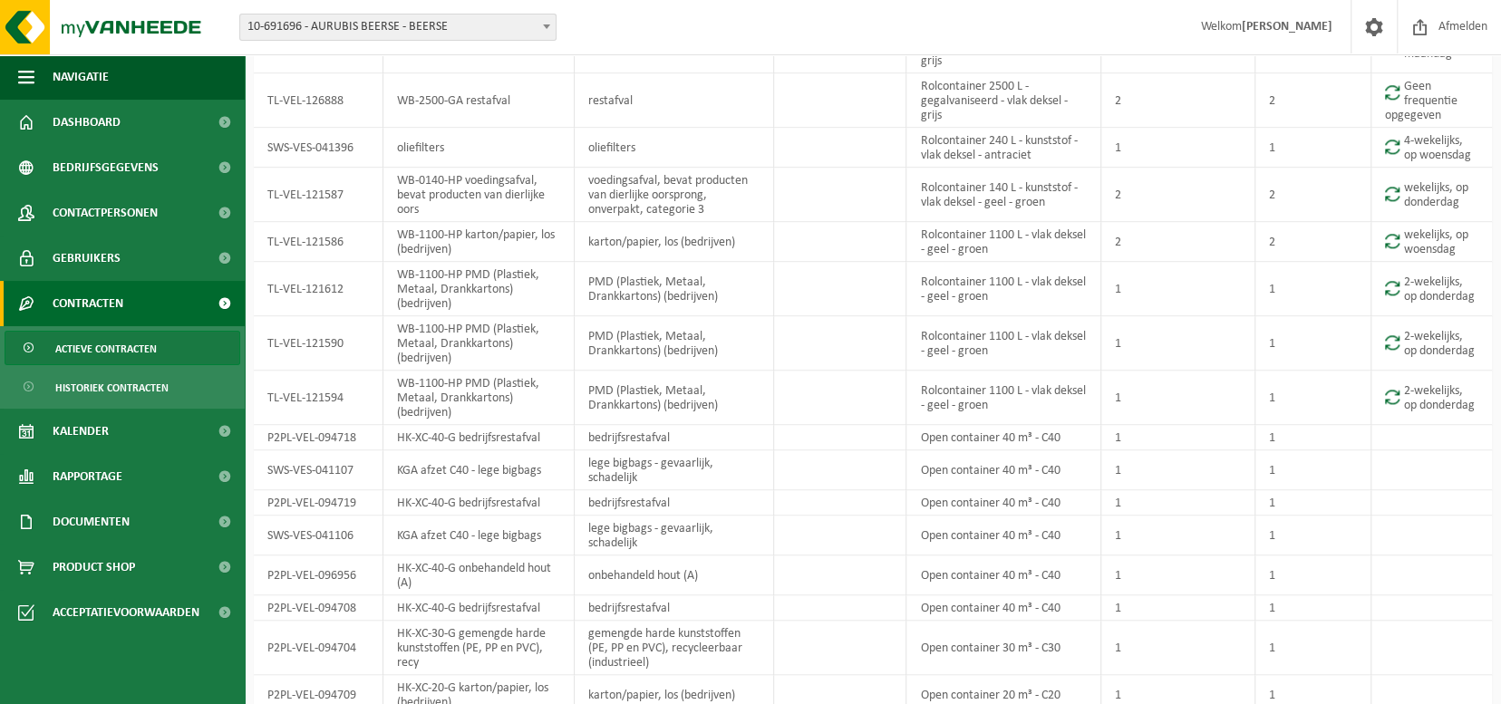
scroll to position [1360, 0]
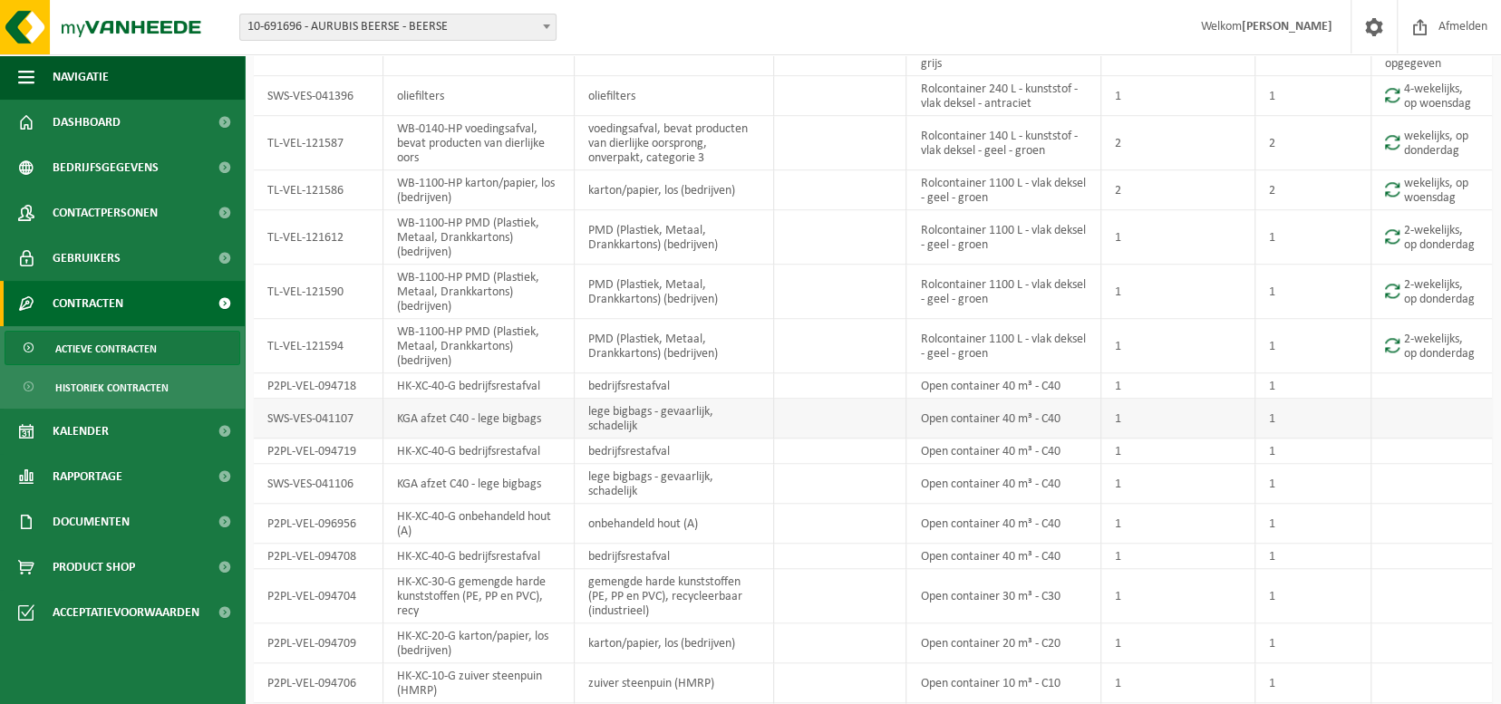
click at [1038, 439] on td "Open container 40 m³ - C40" at bounding box center [1004, 419] width 195 height 40
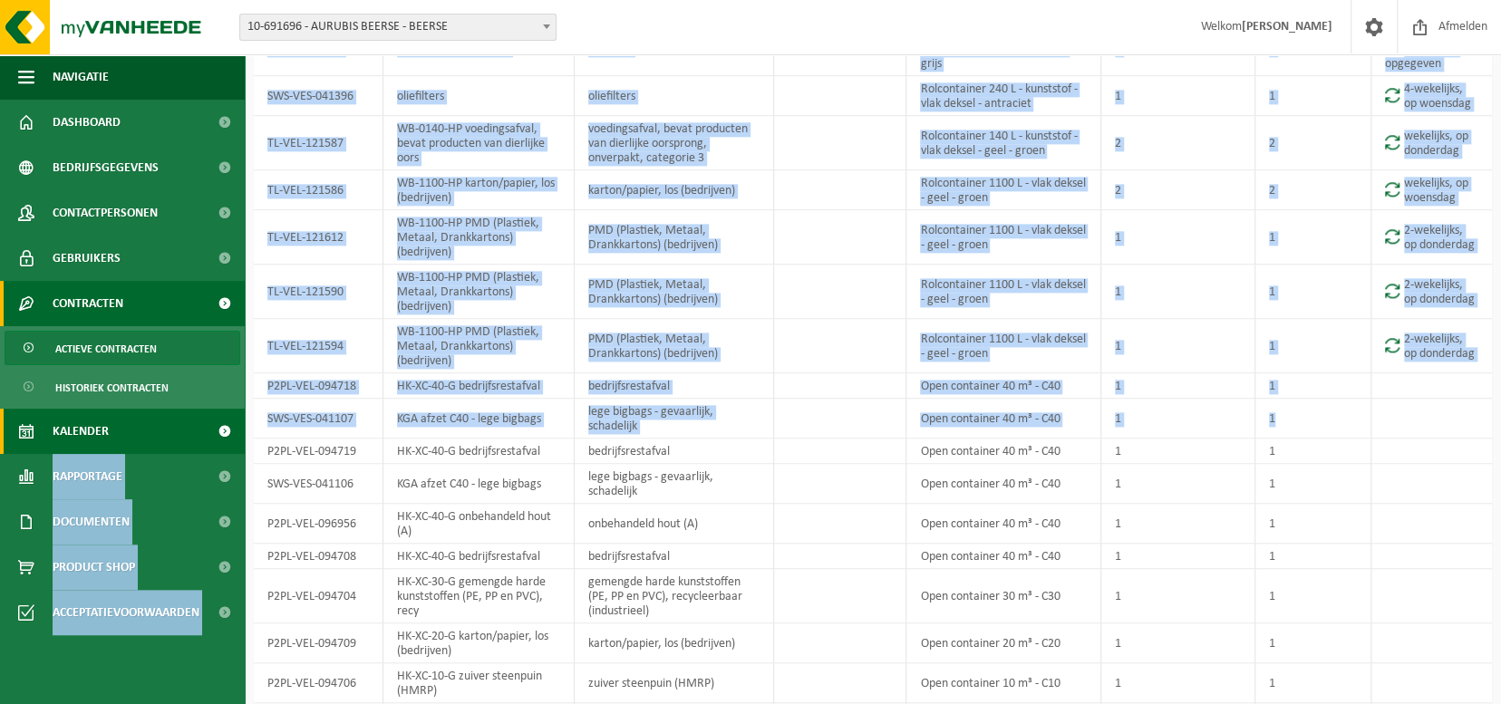
drag, startPoint x: 1312, startPoint y: 461, endPoint x: 241, endPoint y: 451, distance: 1070.8
click at [241, 451] on div "Navigatie Afmelden Dashboard Bedrijfsgegevens Contactpersonen Gebruikers Contra…" at bounding box center [750, 8] width 1501 height 2736
click at [521, 439] on td "KGA afzet C40 - lege bigbags" at bounding box center [479, 419] width 191 height 40
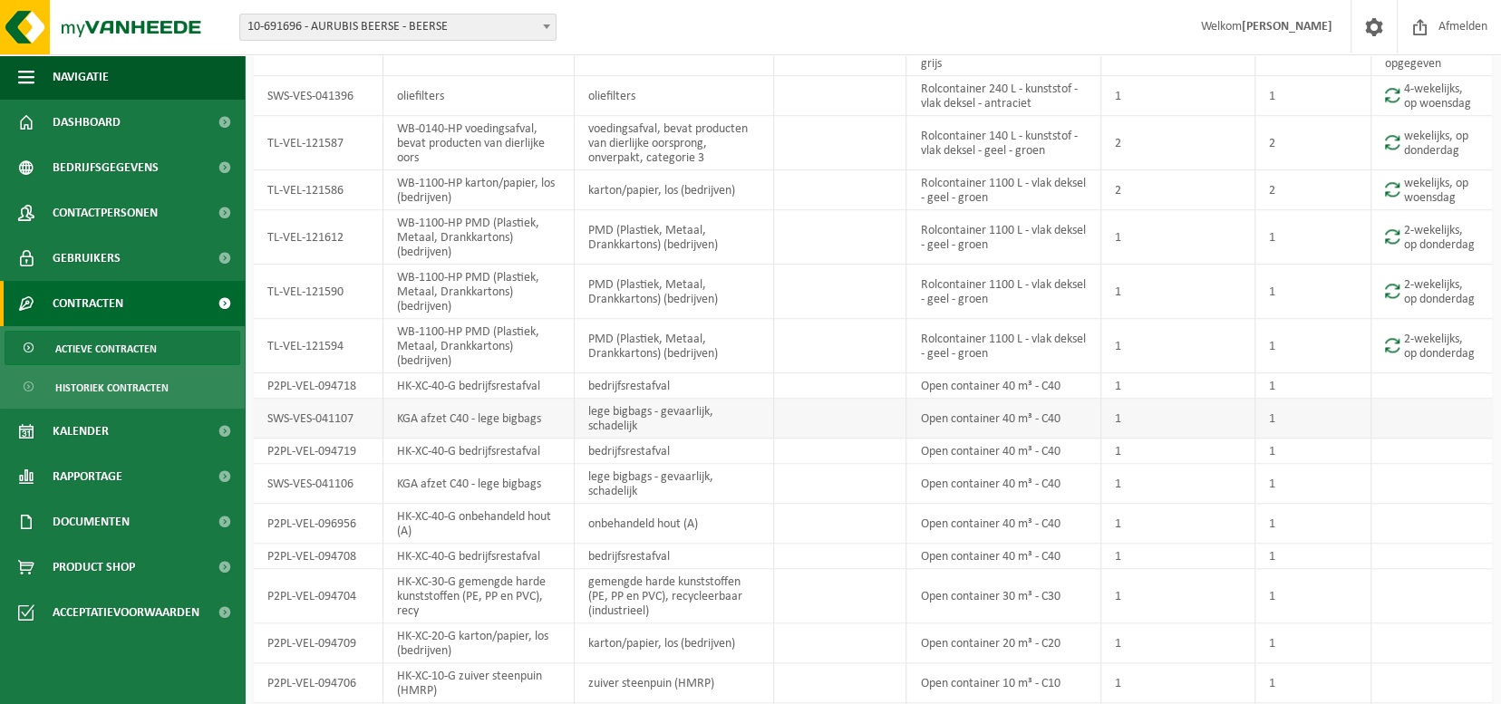
click at [258, 439] on td "SWS-VES-041107" at bounding box center [319, 419] width 130 height 40
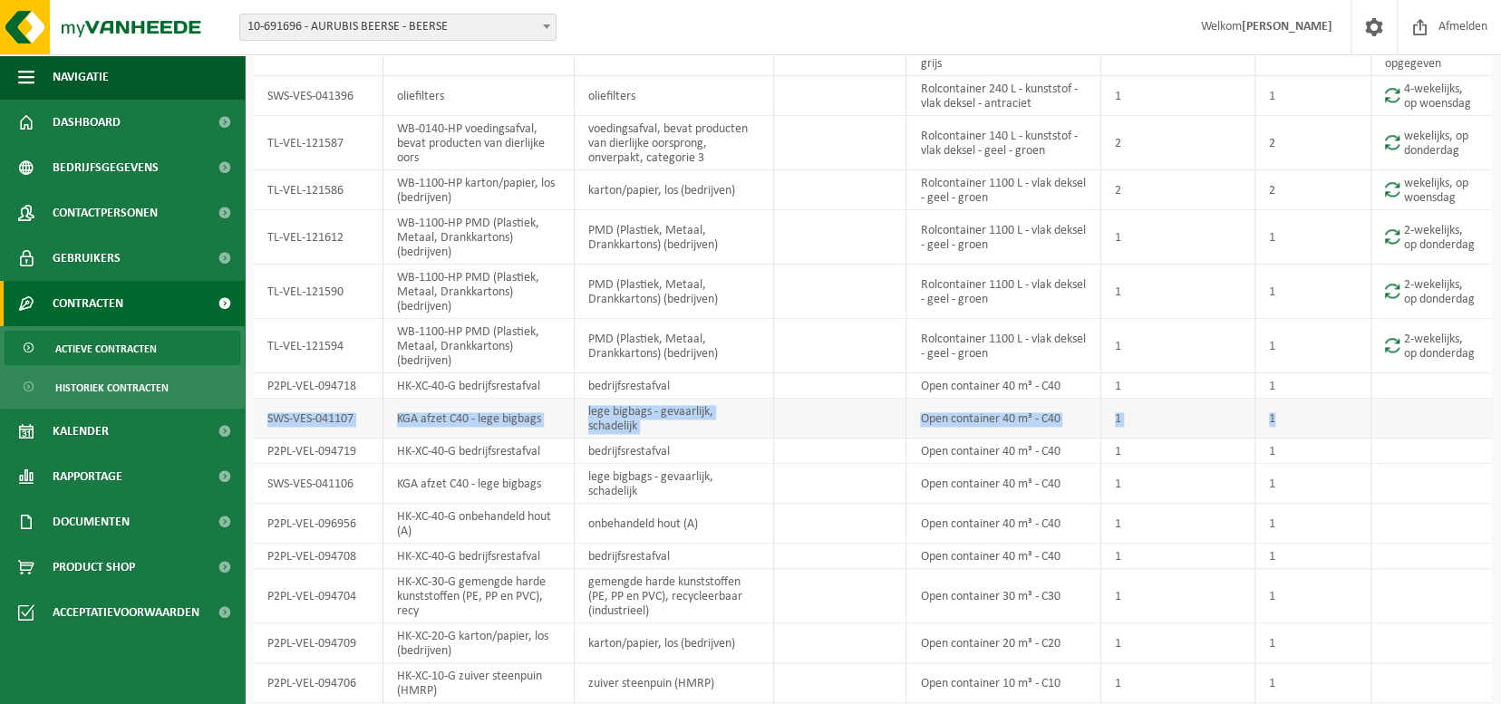
drag, startPoint x: 265, startPoint y: 457, endPoint x: 1335, endPoint y: 452, distance: 1070.8
click at [1335, 439] on tr "SWS-VES-041107 KGA afzet C40 - lege bigbags lege bigbags - gevaarlijk, schadeli…" at bounding box center [873, 419] width 1238 height 40
copy tr "SWS-VES-041107 KGA afzet C40 - lege bigbags lege bigbags - gevaarlijk, schadeli…"
